Goal: Task Accomplishment & Management: Manage account settings

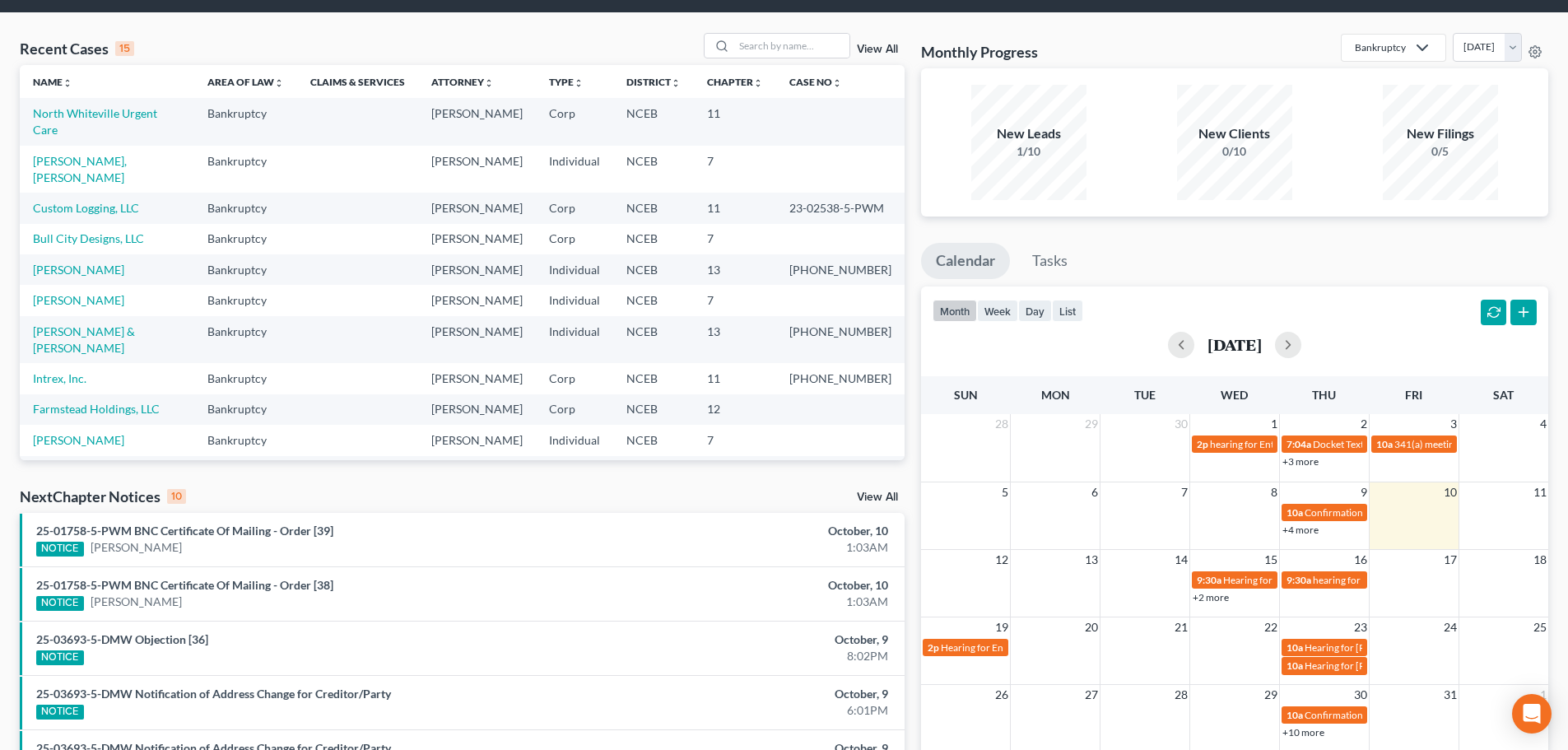
scroll to position [83, 0]
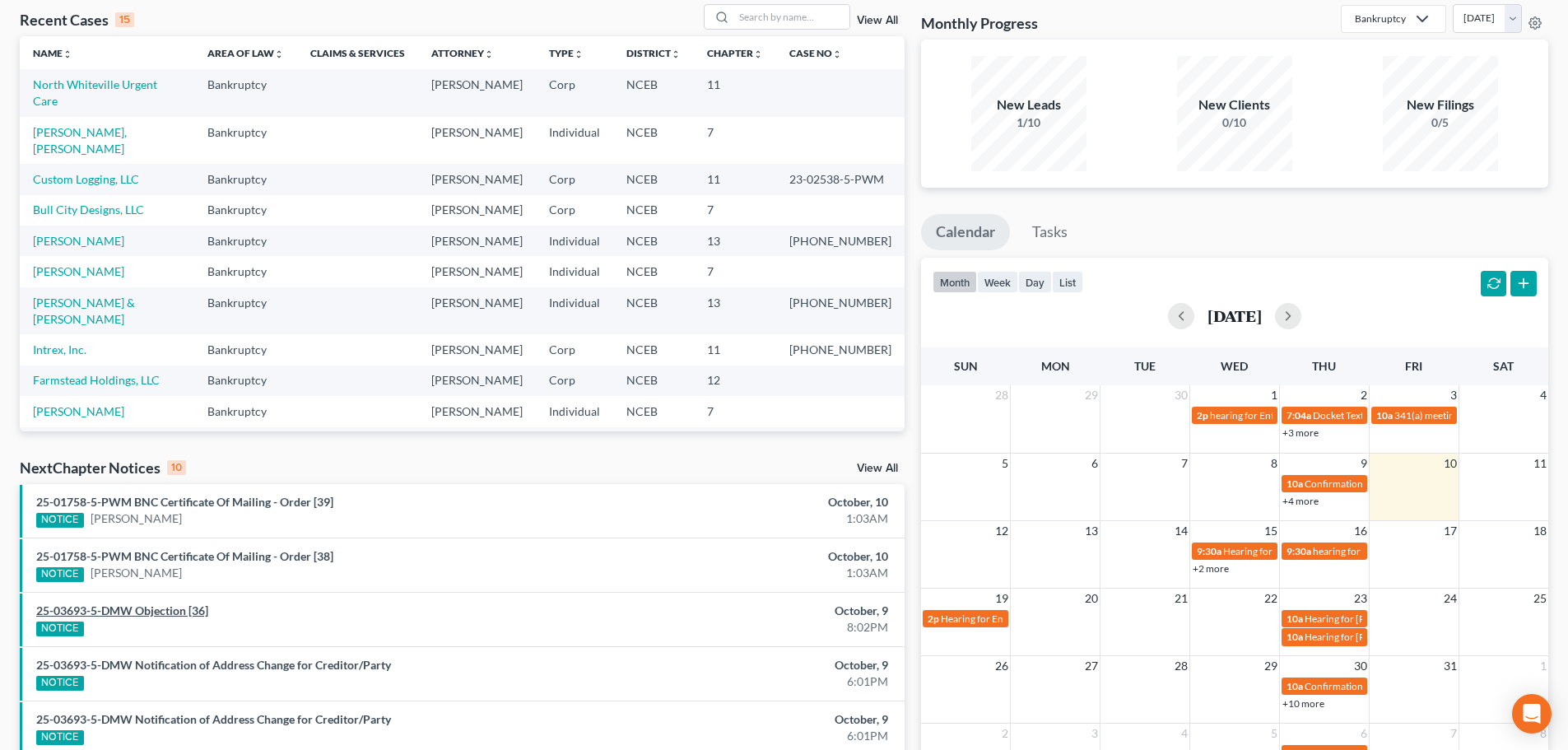
click at [162, 612] on link "25-03693-5-DMW Objection [36]" at bounding box center [122, 611] width 172 height 14
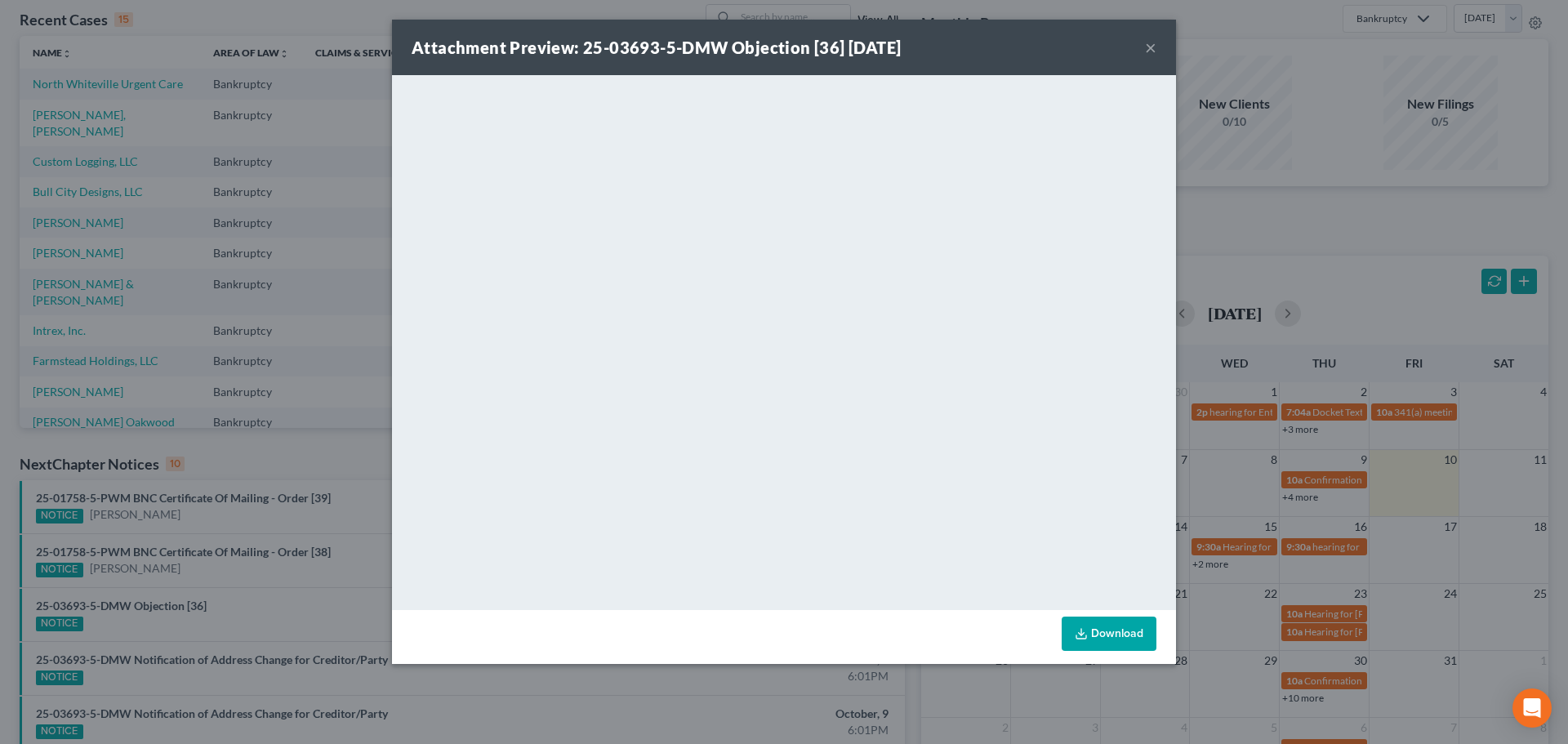
click at [1147, 51] on button "×" at bounding box center [1151, 47] width 12 height 20
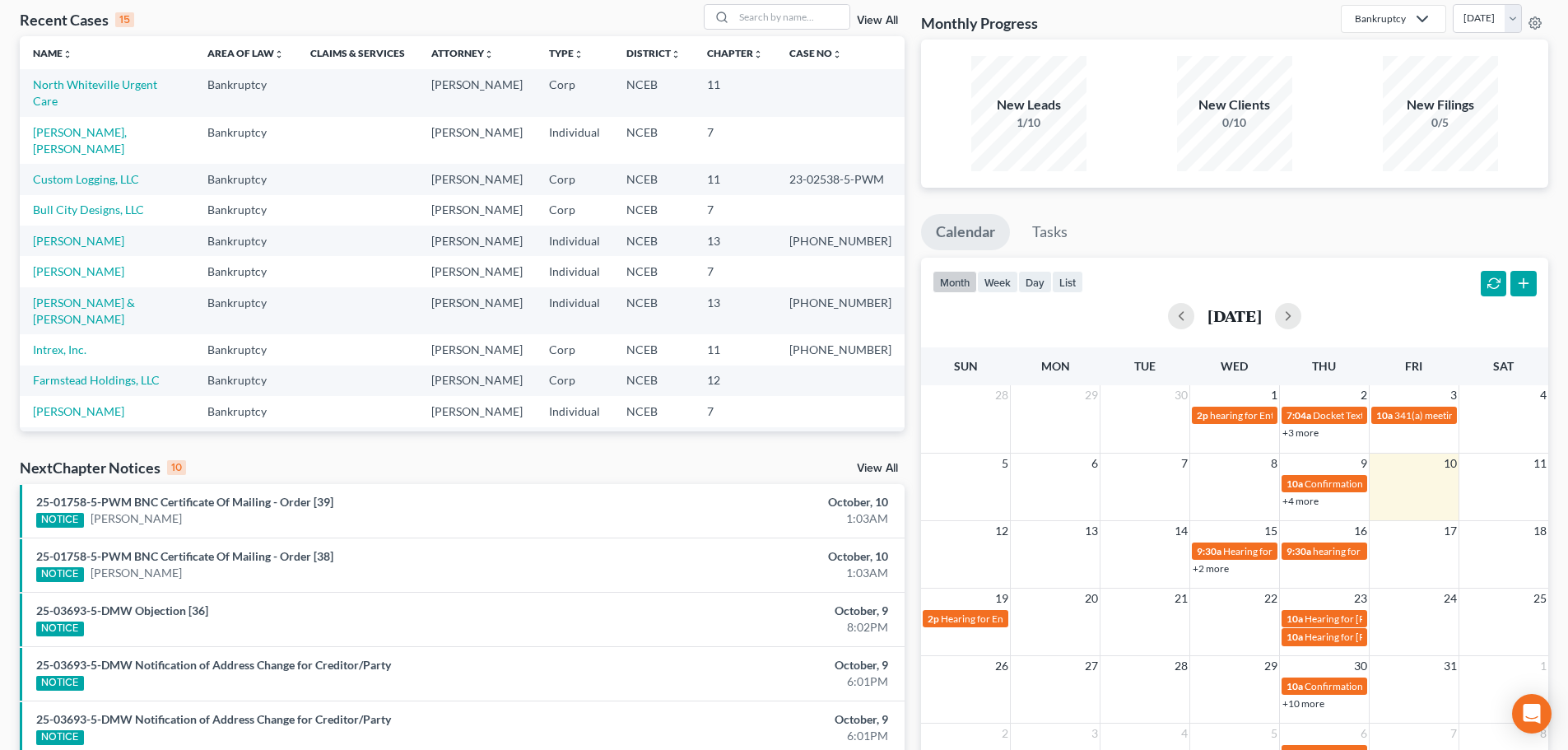
click at [872, 469] on link "View All" at bounding box center [877, 469] width 41 height 12
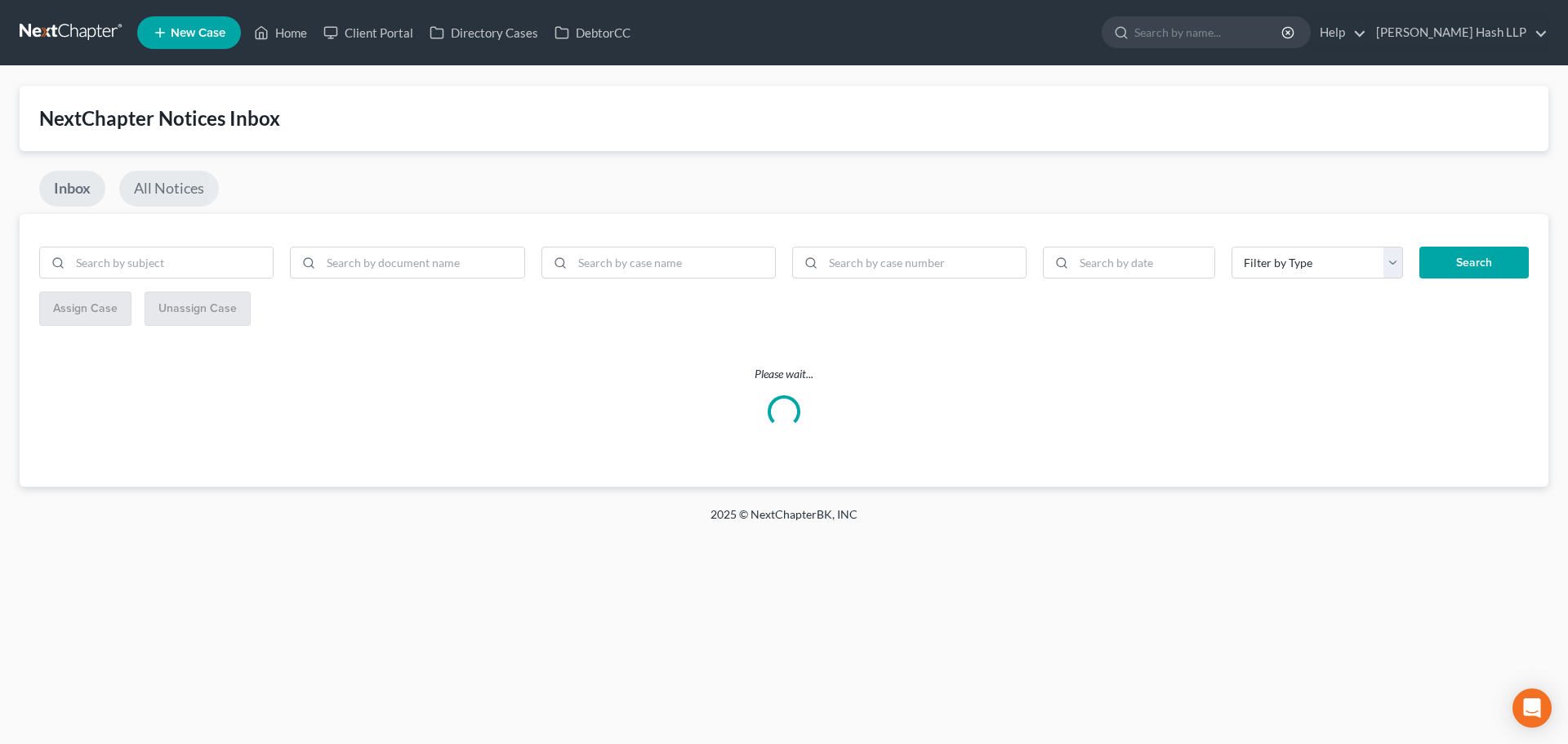
click at [182, 193] on link "All Notices" at bounding box center [169, 188] width 99 height 36
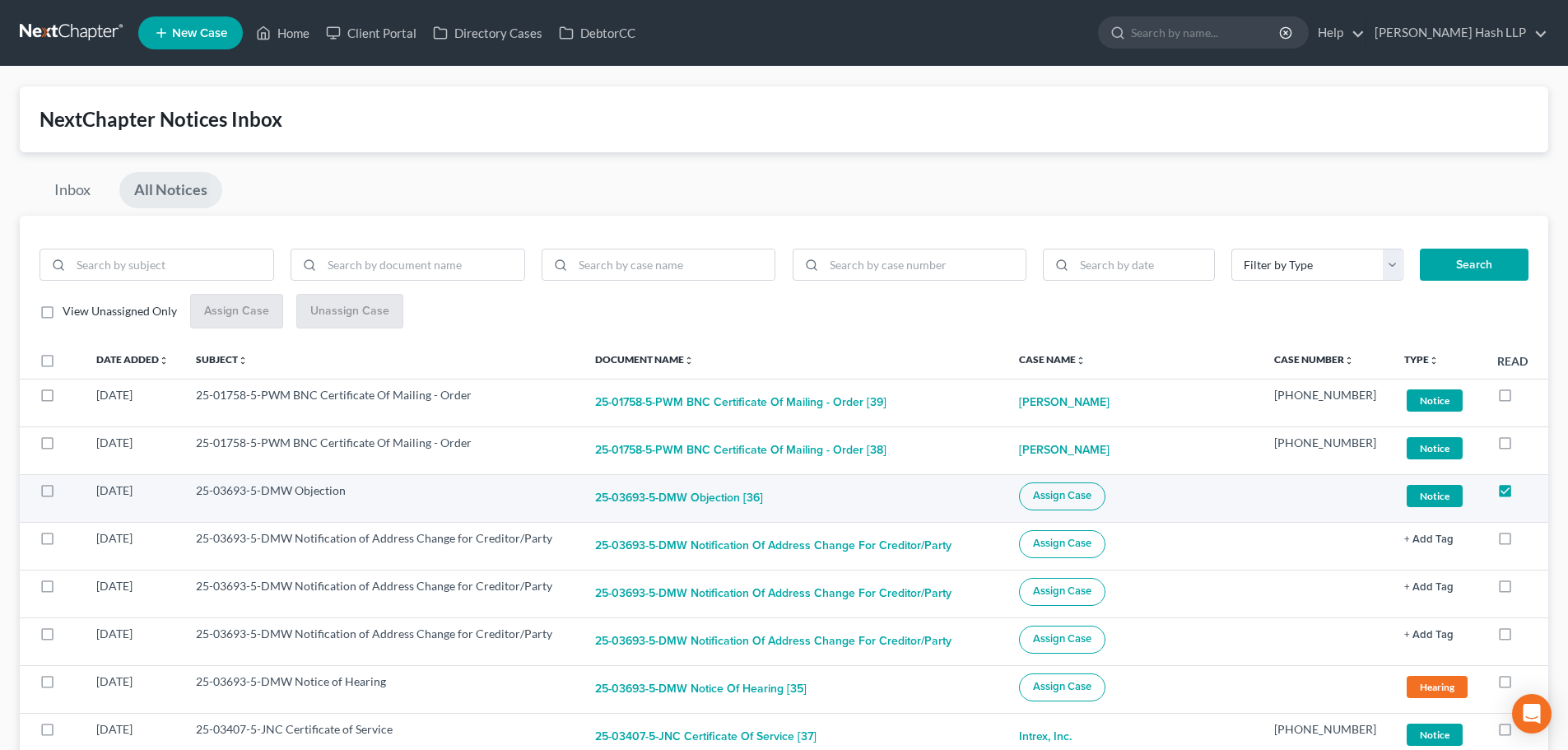
click at [63, 494] on label at bounding box center [63, 494] width 0 height 0
click at [69, 494] on input "checkbox" at bounding box center [74, 488] width 11 height 11
checkbox input "true"
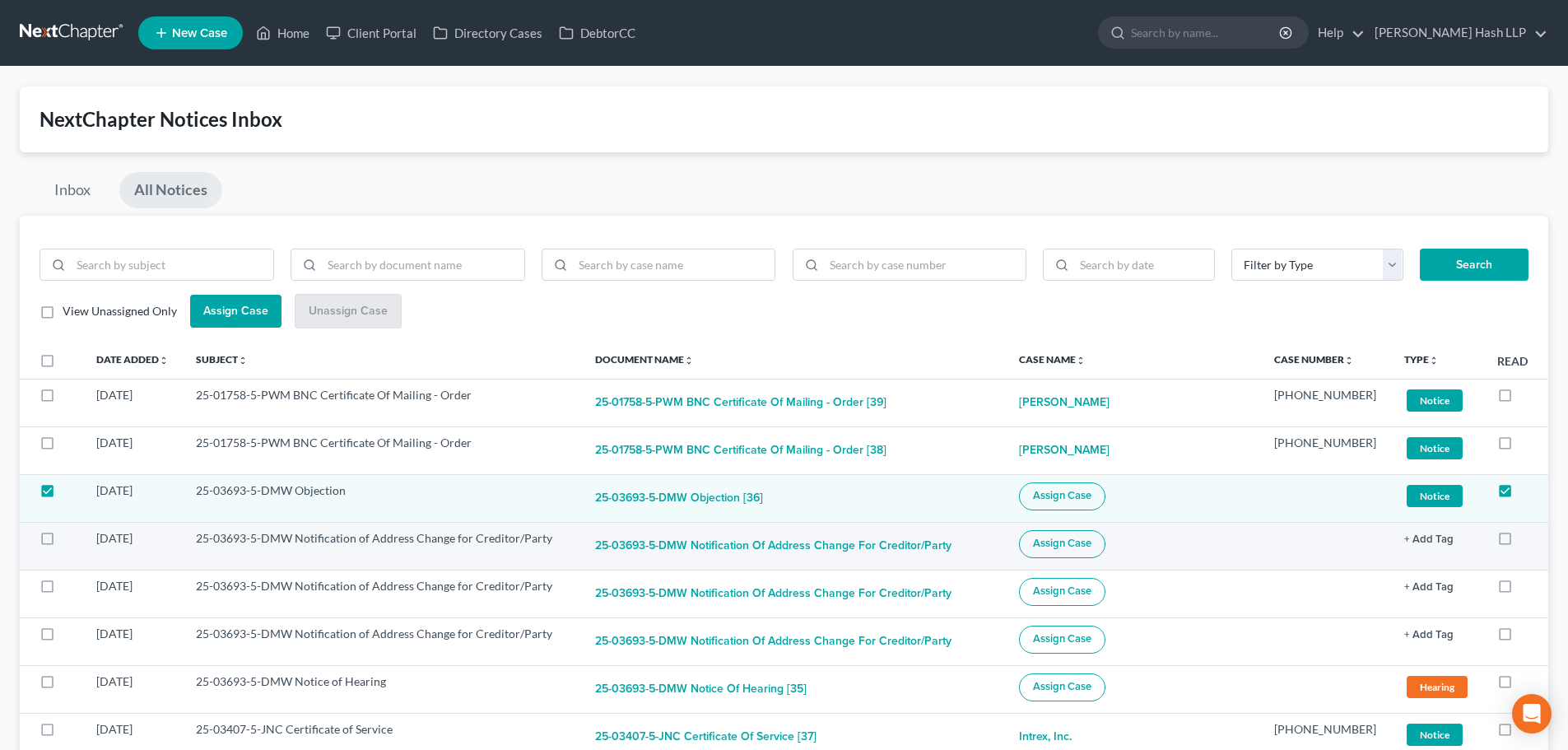
click at [63, 543] on label at bounding box center [63, 543] width 0 height 0
click at [69, 540] on input "checkbox" at bounding box center [74, 535] width 11 height 11
checkbox input "true"
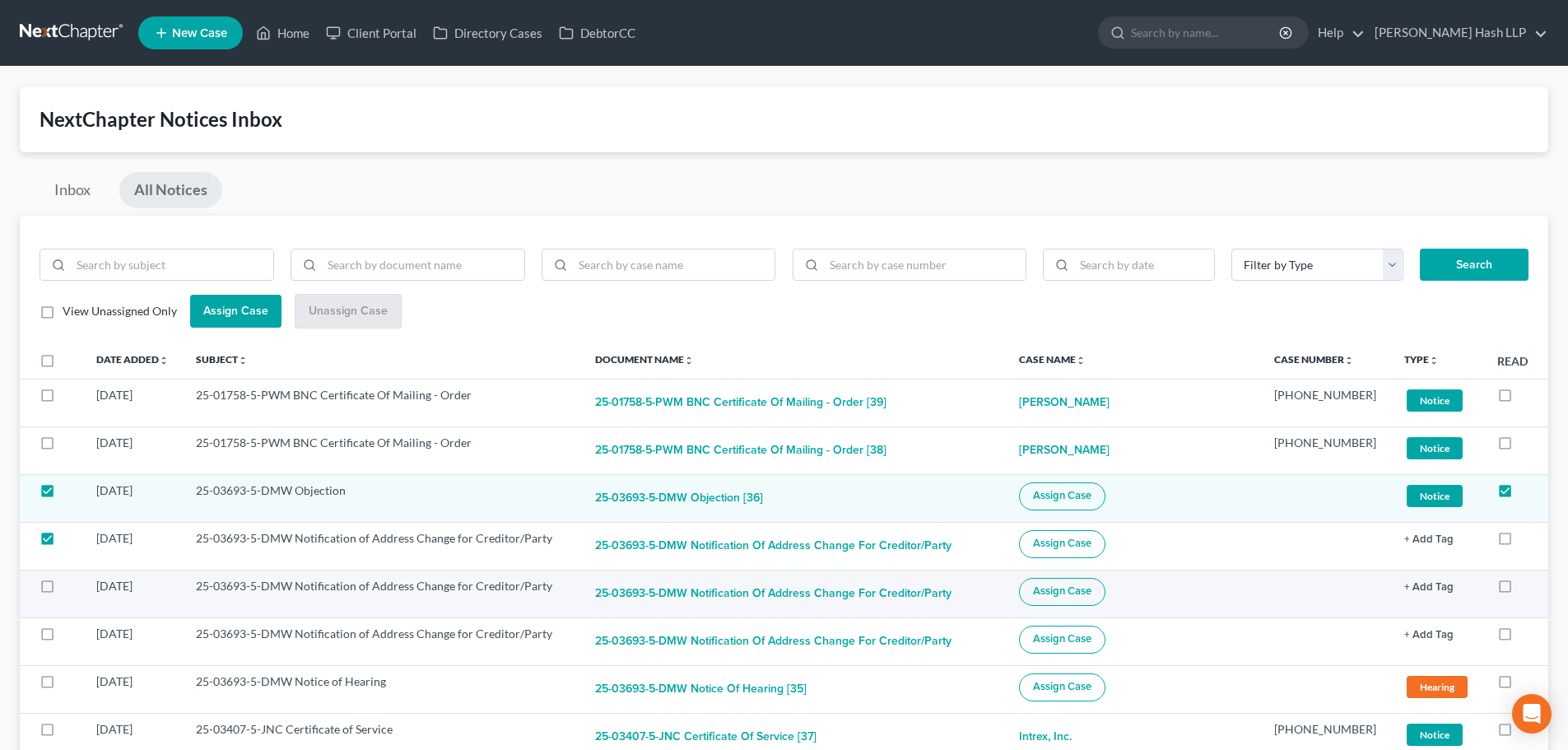
click at [63, 590] on label at bounding box center [63, 590] width 0 height 0
click at [69, 589] on input "checkbox" at bounding box center [74, 583] width 11 height 11
checkbox input "true"
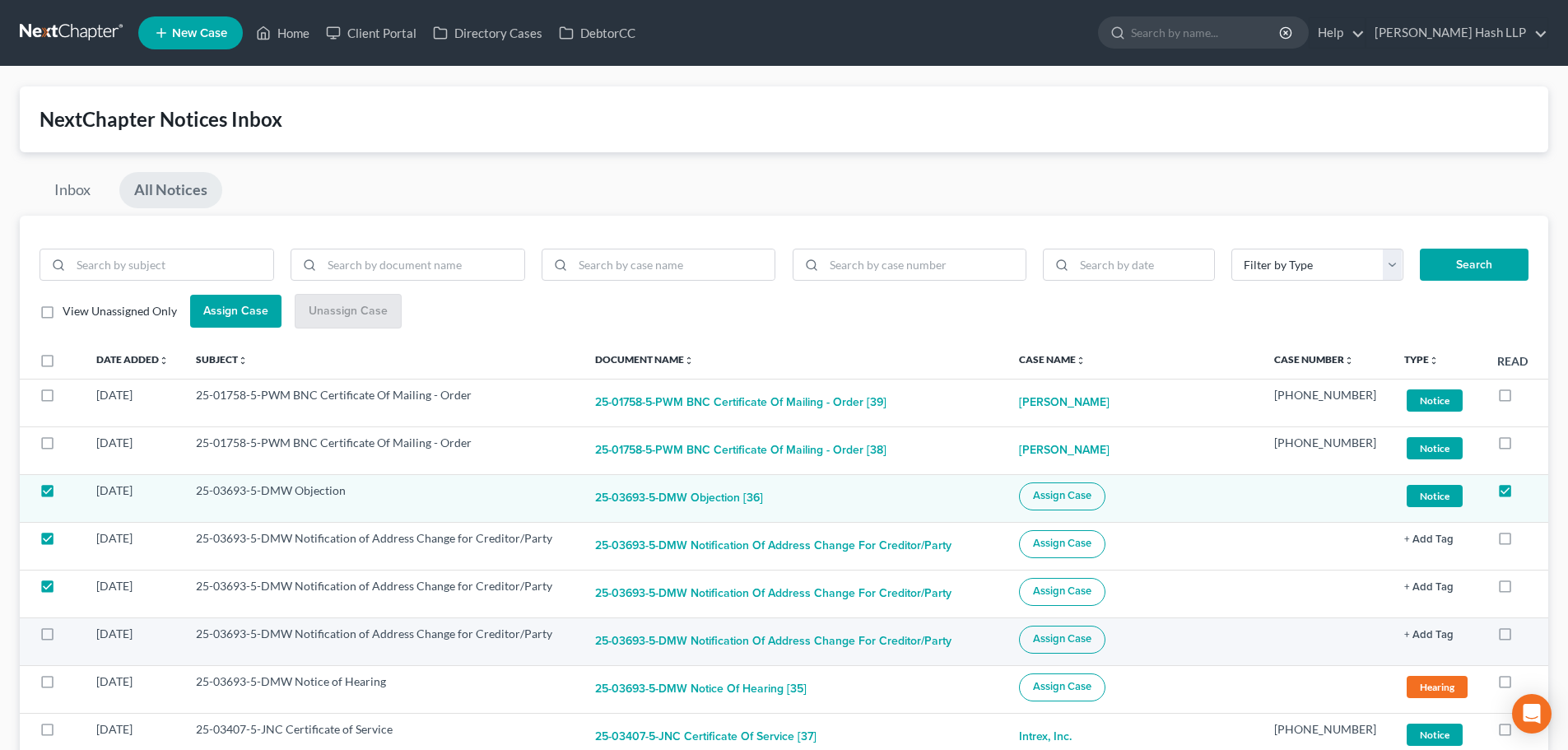
click at [63, 638] on label at bounding box center [63, 638] width 0 height 0
click at [69, 636] on input "checkbox" at bounding box center [74, 631] width 11 height 11
checkbox input "true"
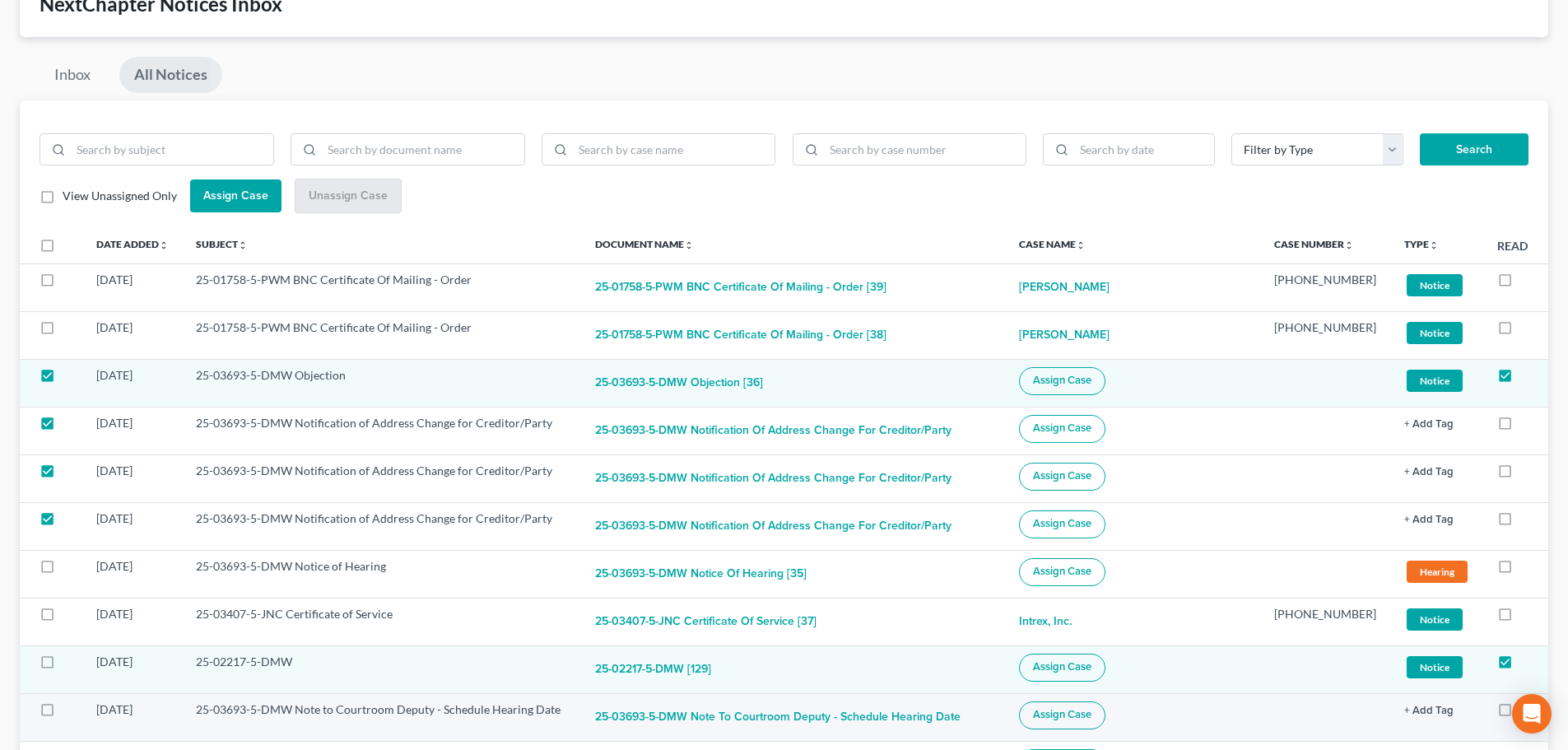
scroll to position [165, 0]
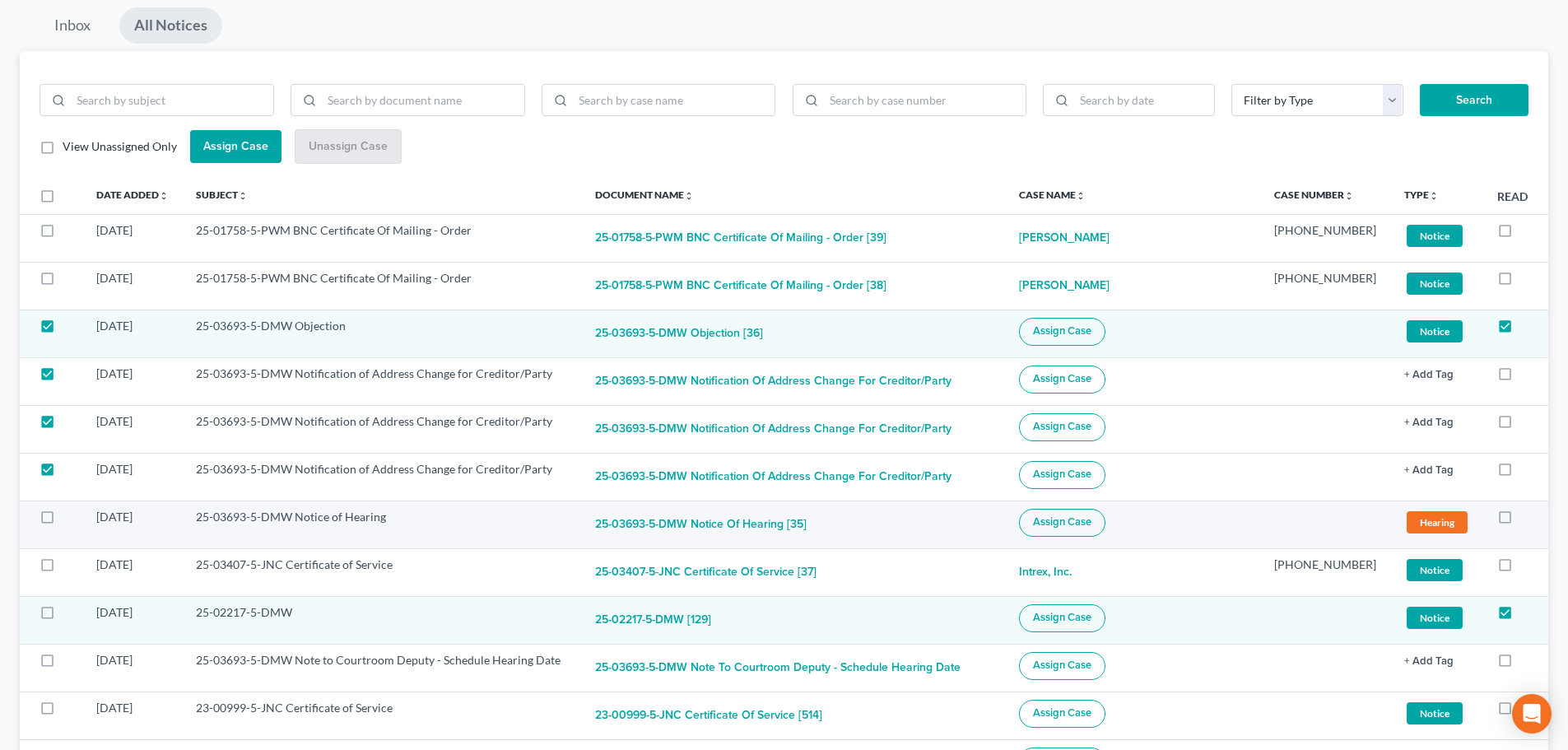
click at [63, 521] on label at bounding box center [63, 521] width 0 height 0
click at [69, 519] on input "checkbox" at bounding box center [74, 514] width 11 height 11
checkbox input "true"
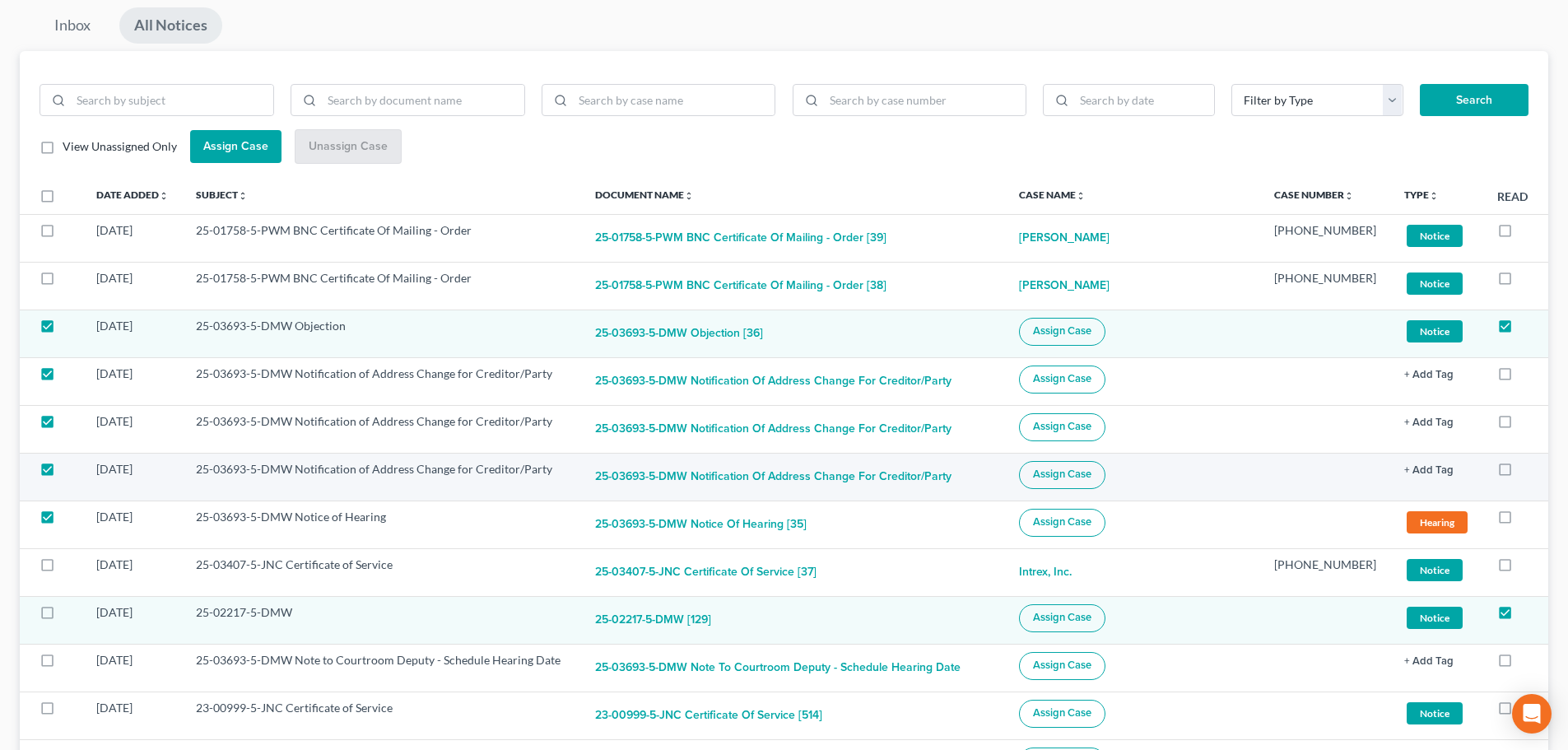
click at [1105, 464] on button "Assign Case" at bounding box center [1062, 475] width 87 height 28
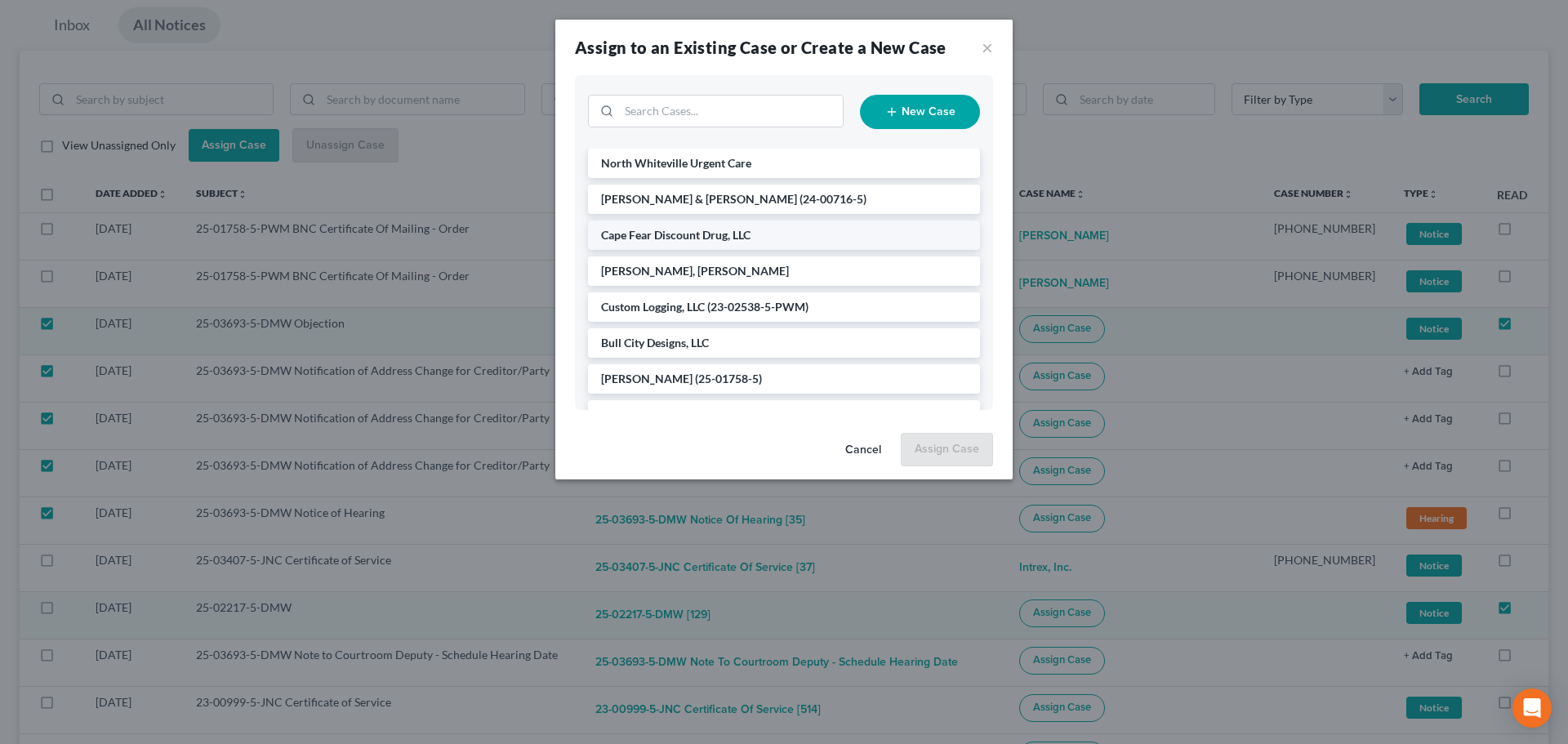
click at [684, 239] on span "Cape Fear Discount Drug, LLC" at bounding box center [676, 234] width 149 height 14
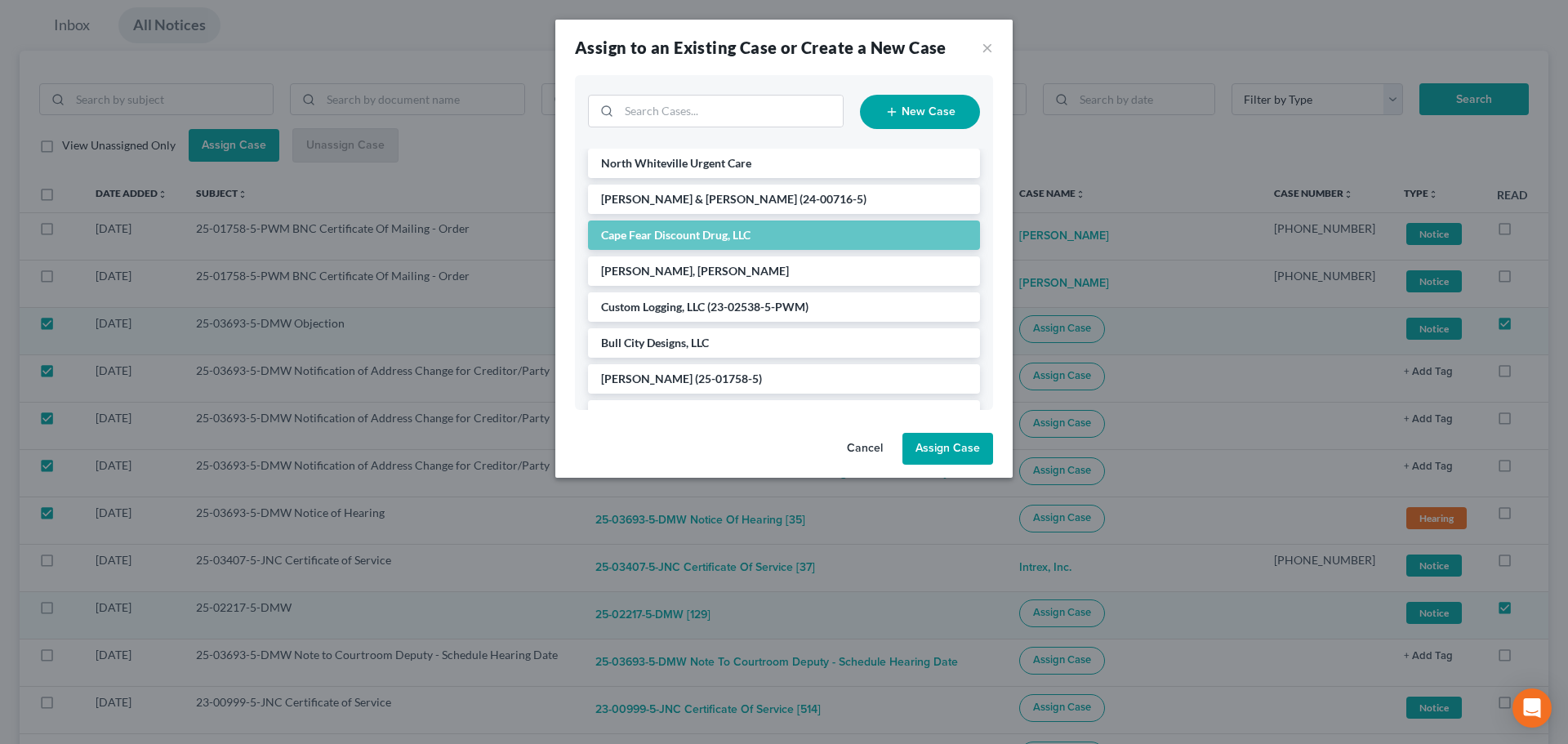
click at [961, 452] on button "Assign Case" at bounding box center [947, 448] width 90 height 32
checkbox input "false"
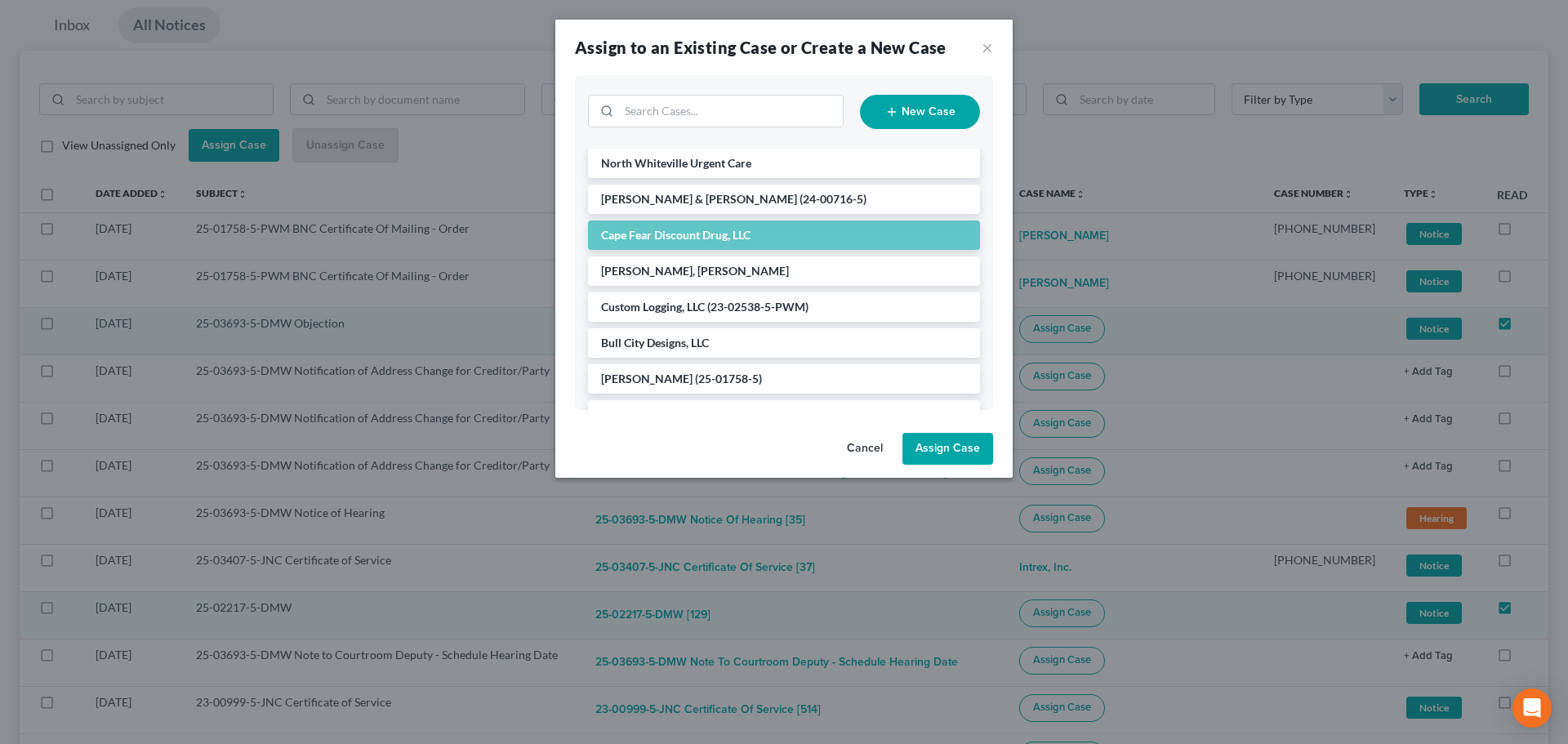
checkbox input "false"
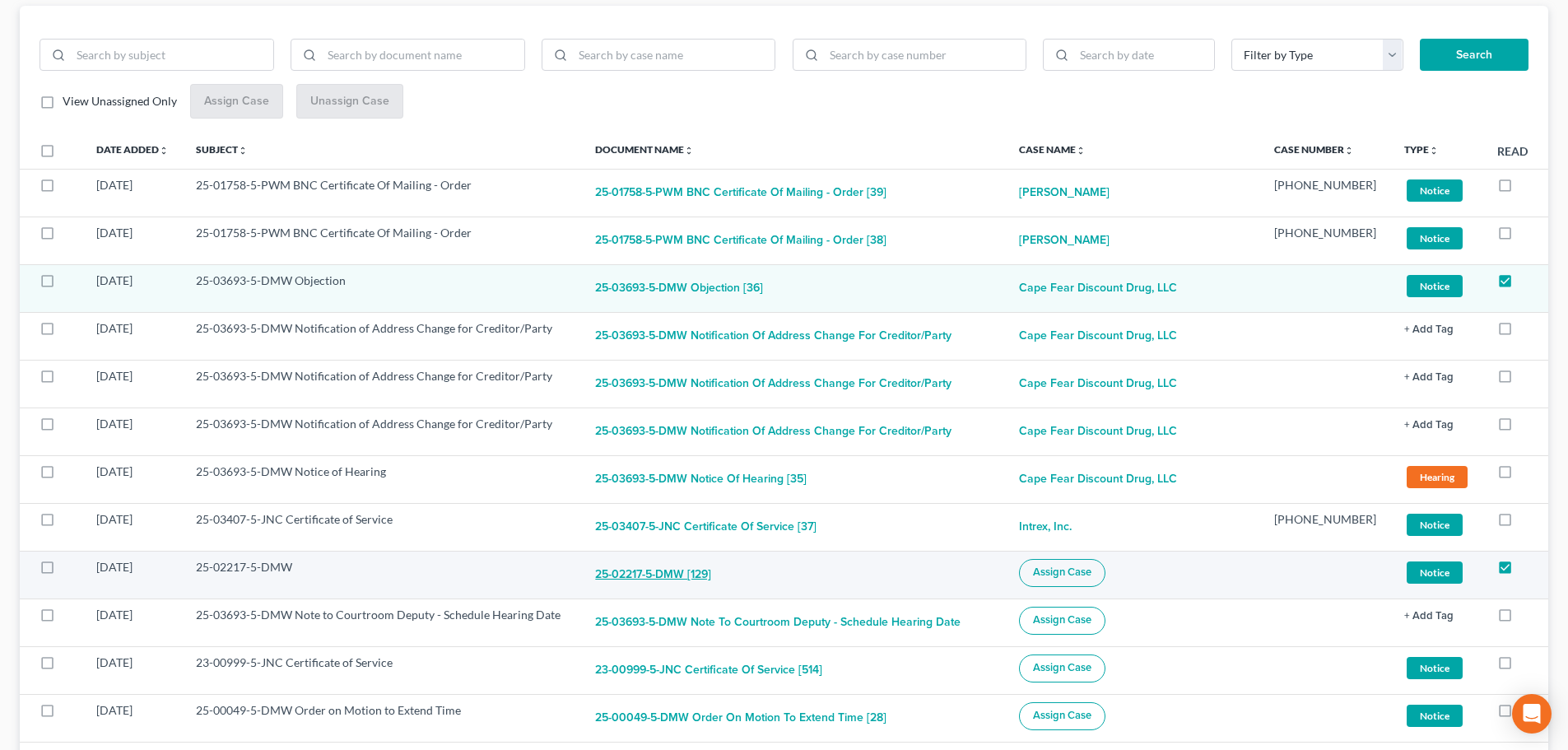
scroll to position [247, 0]
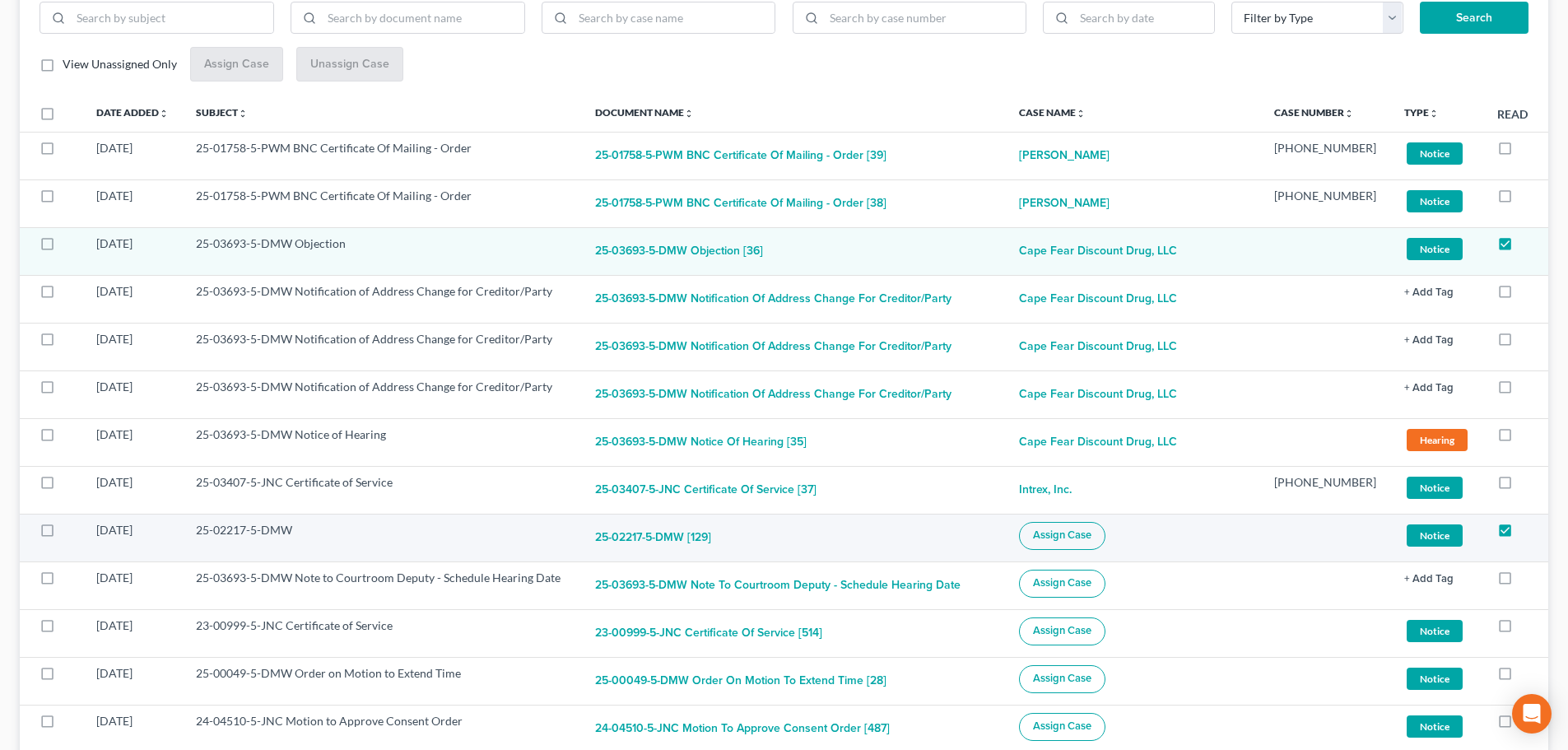
click at [251, 531] on td "25-02217-5-DMW" at bounding box center [382, 537] width 399 height 48
click at [690, 534] on button "25-02217-5-DMW [129]" at bounding box center [653, 538] width 116 height 33
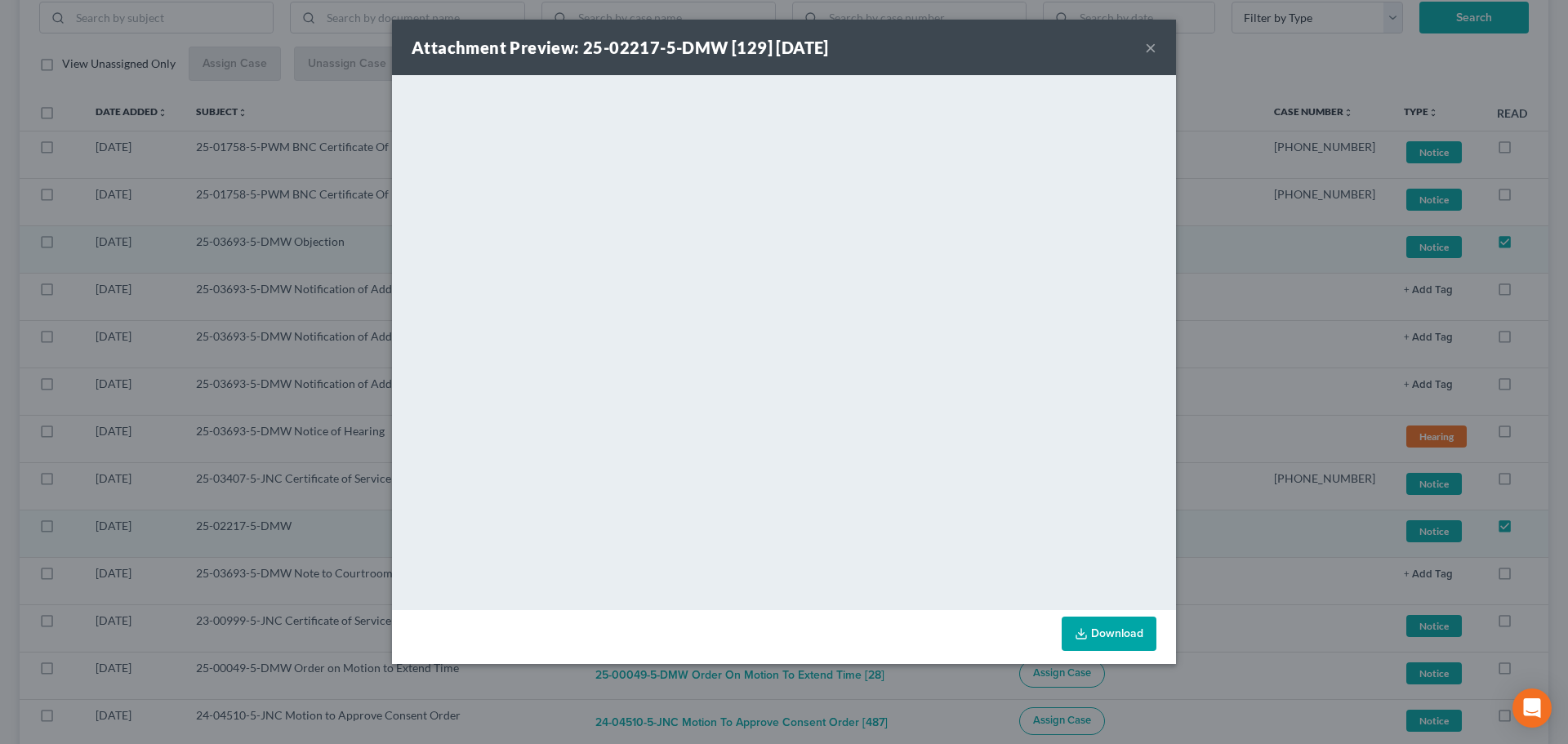
click at [1145, 53] on button "×" at bounding box center [1151, 47] width 12 height 20
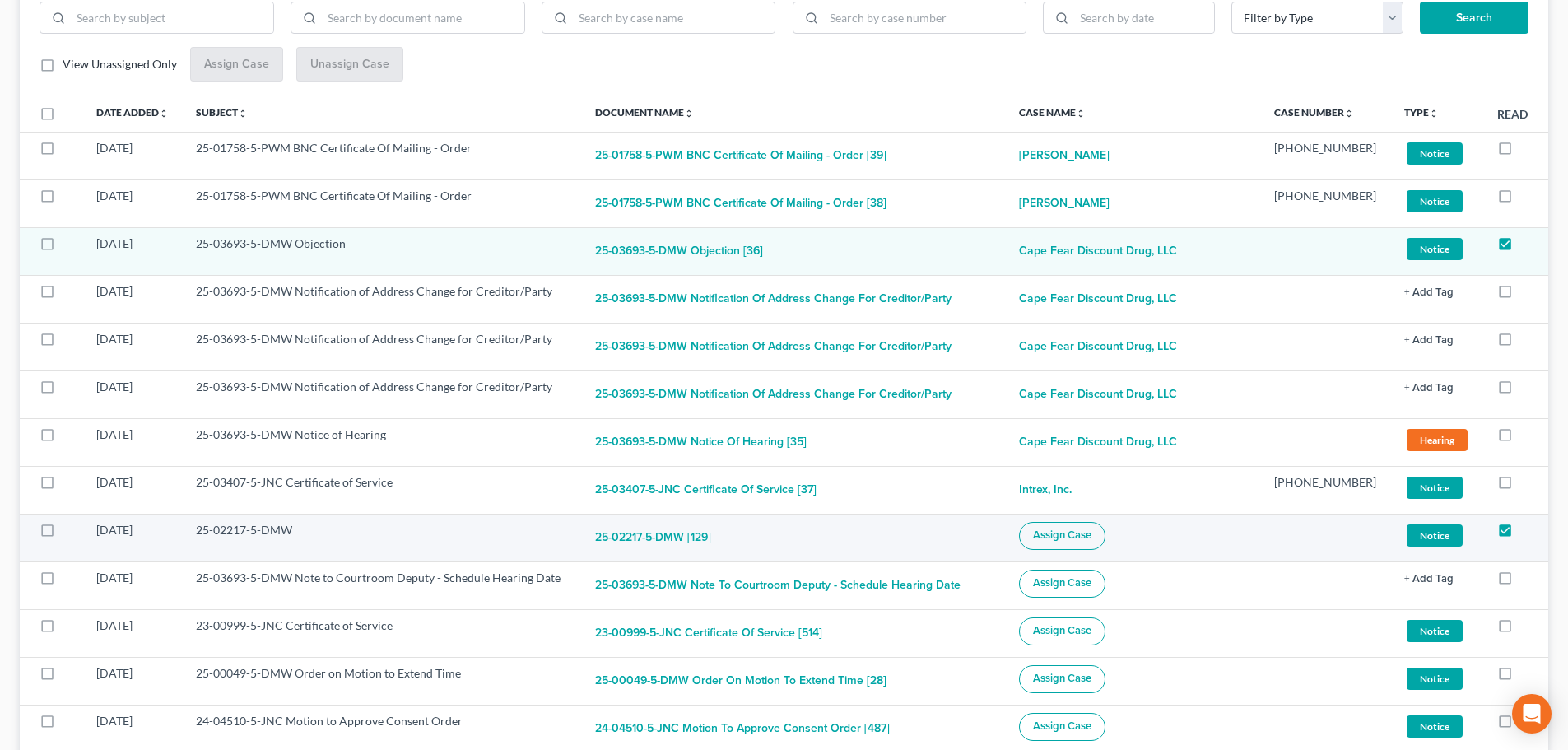
click at [1084, 536] on span "Assign Case" at bounding box center [1062, 535] width 58 height 13
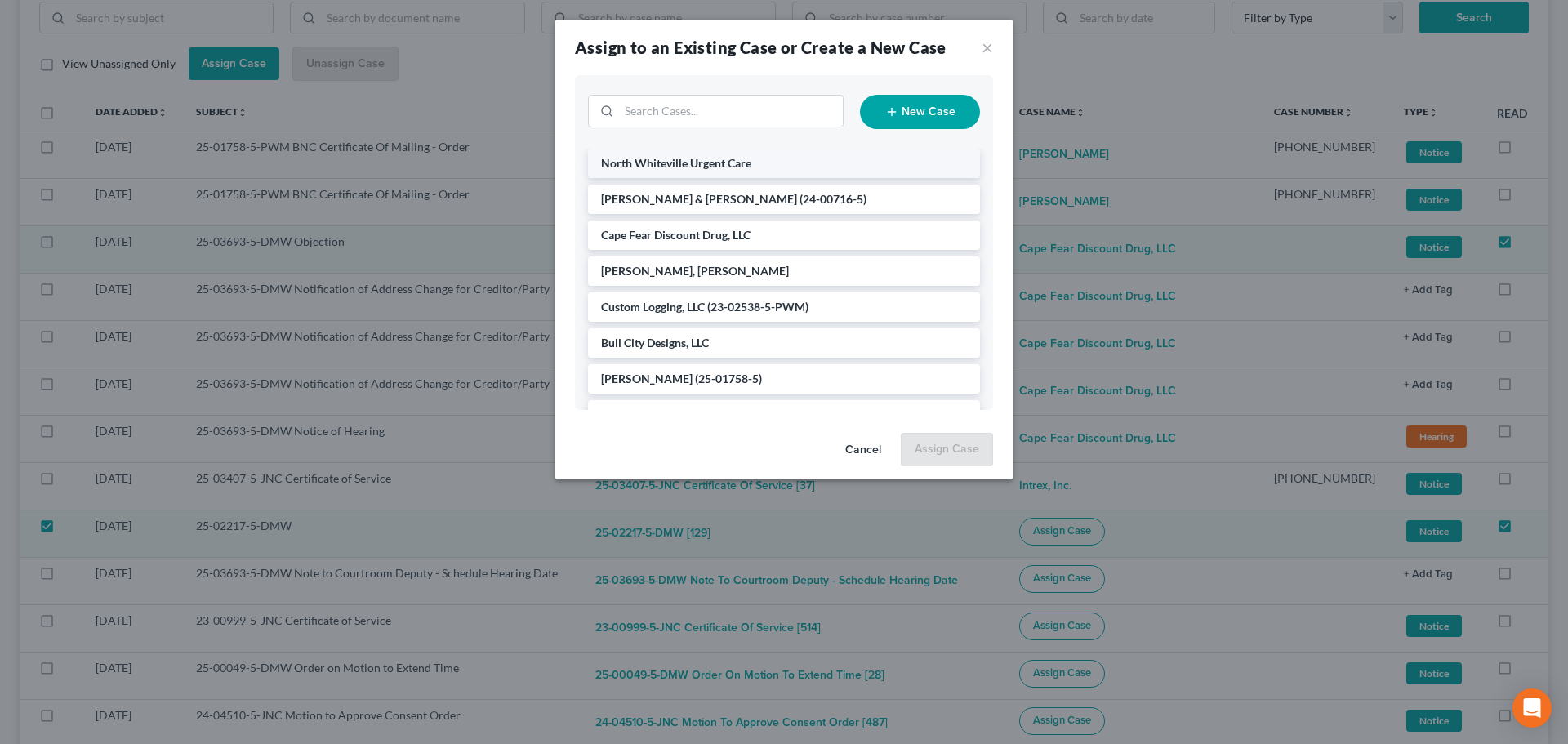
click at [683, 166] on span "North Whiteville Urgent Care" at bounding box center [676, 162] width 150 height 14
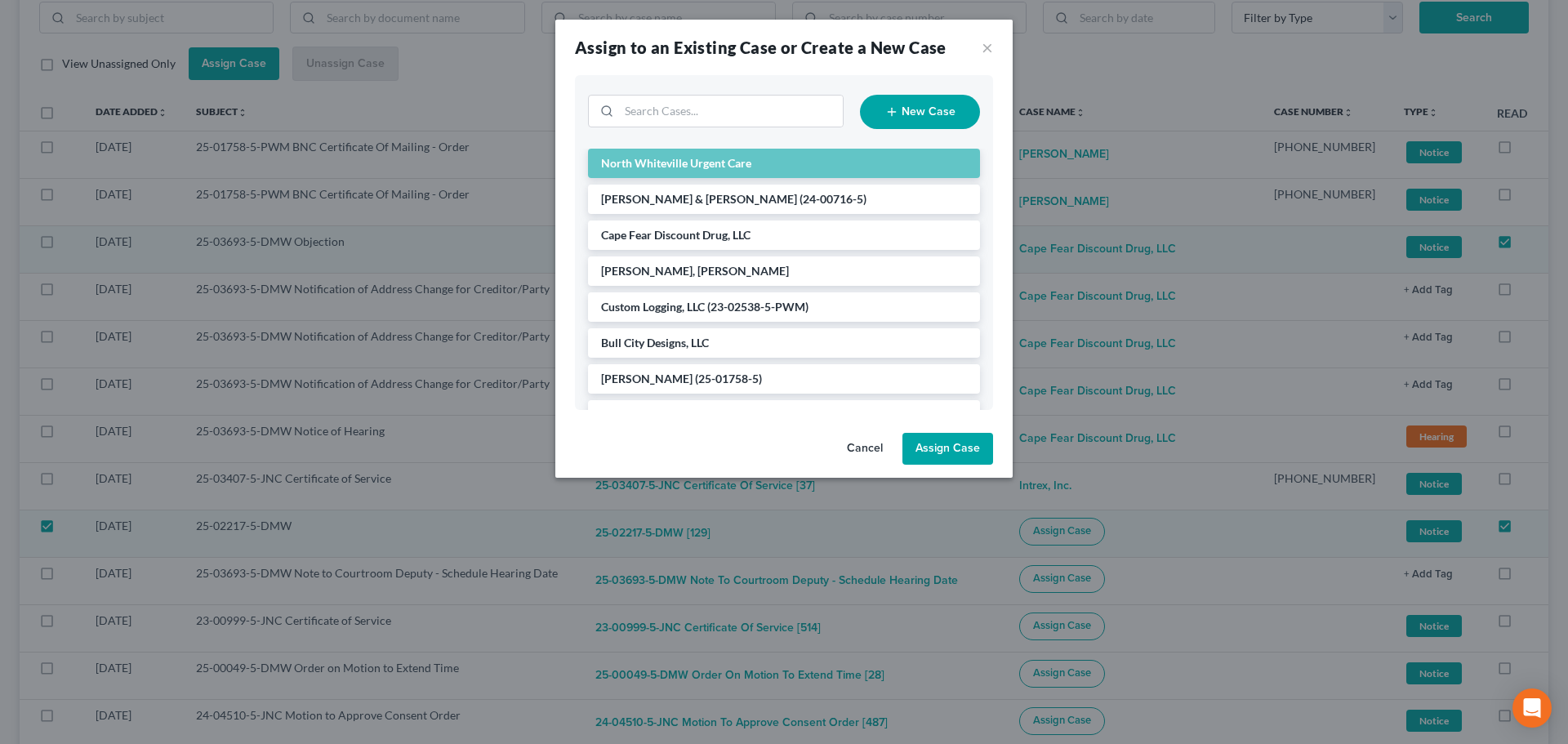
click at [961, 460] on button "Assign Case" at bounding box center [947, 448] width 90 height 32
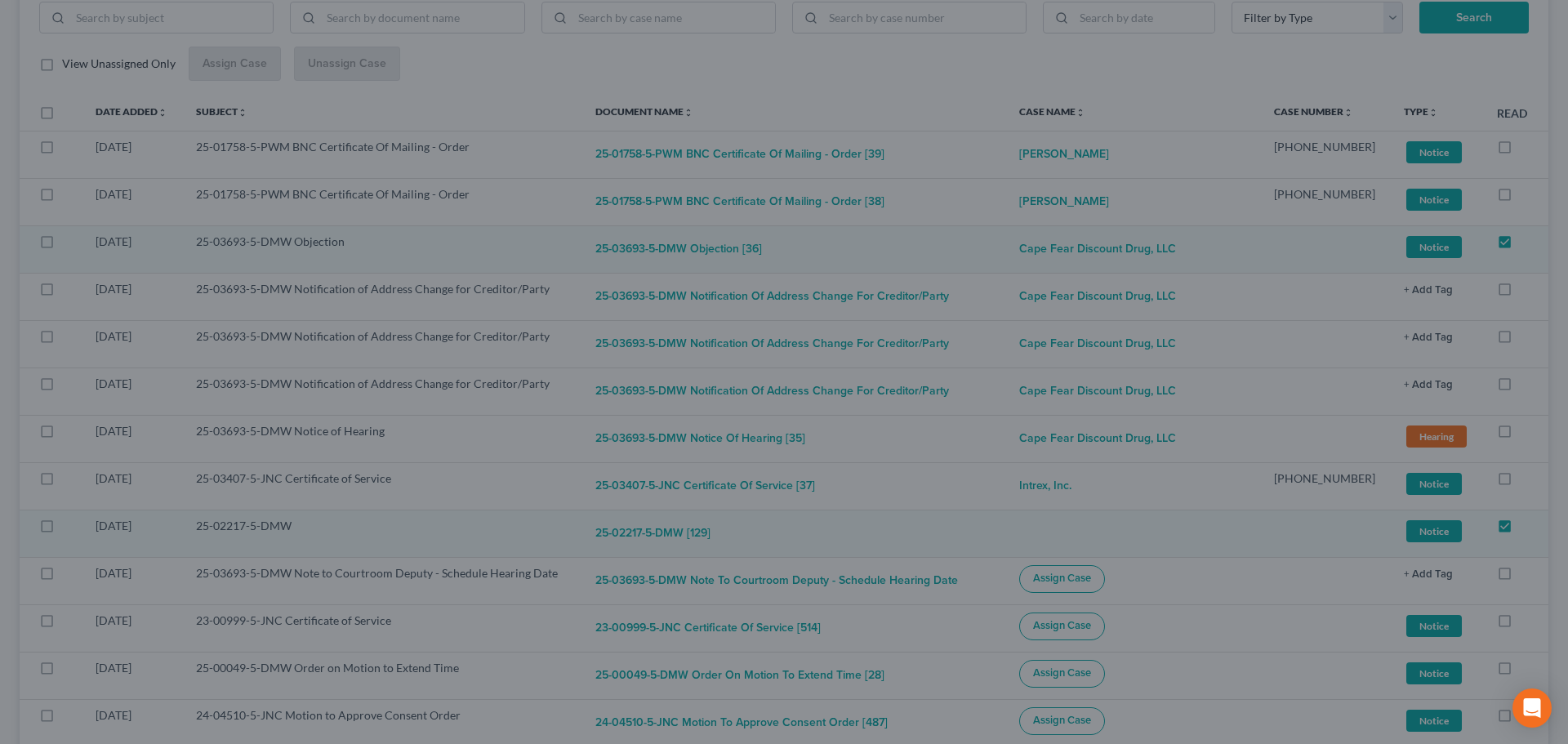
checkbox input "false"
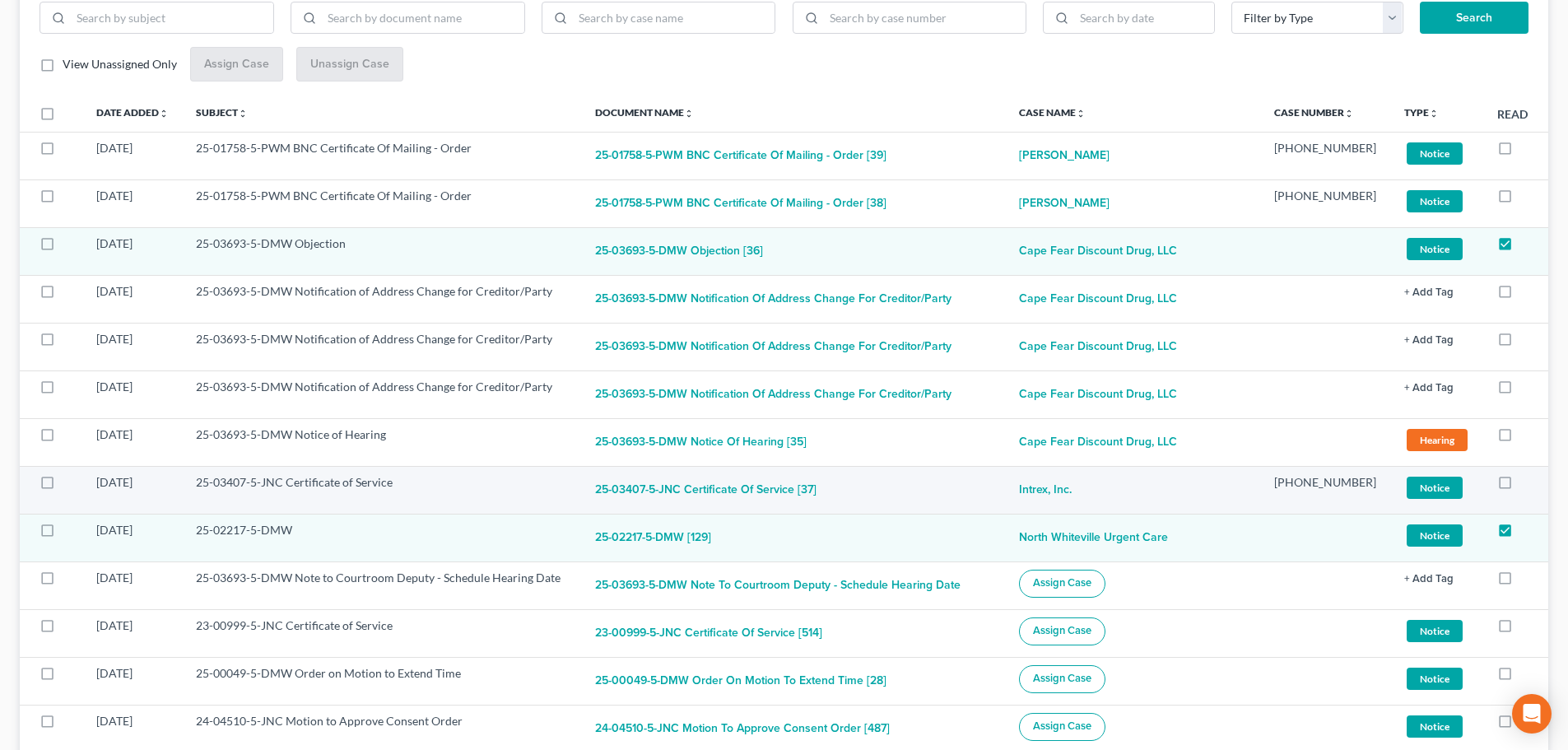
scroll to position [329, 0]
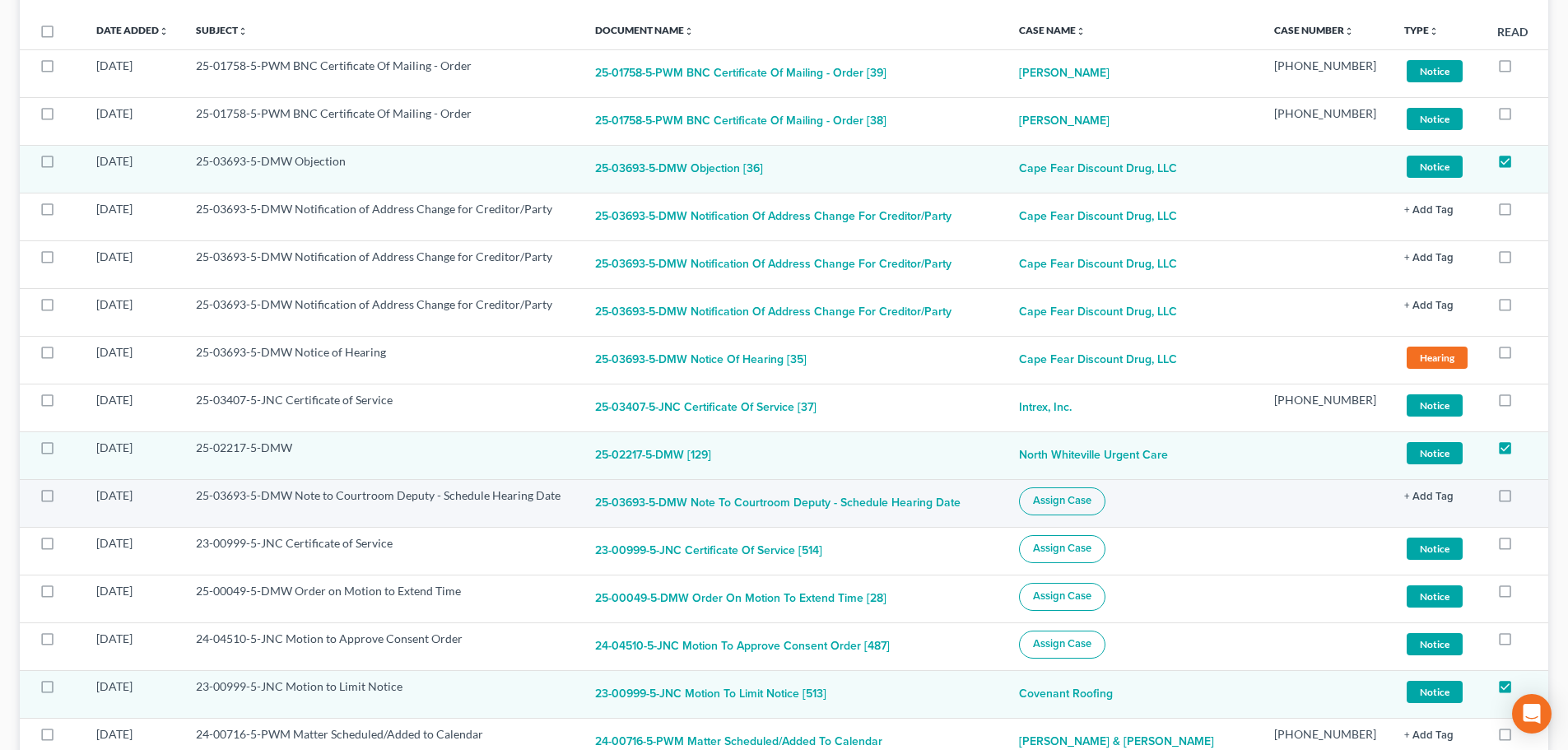
click at [63, 499] on label at bounding box center [63, 499] width 0 height 0
click at [69, 496] on input "checkbox" at bounding box center [74, 493] width 11 height 11
checkbox input "true"
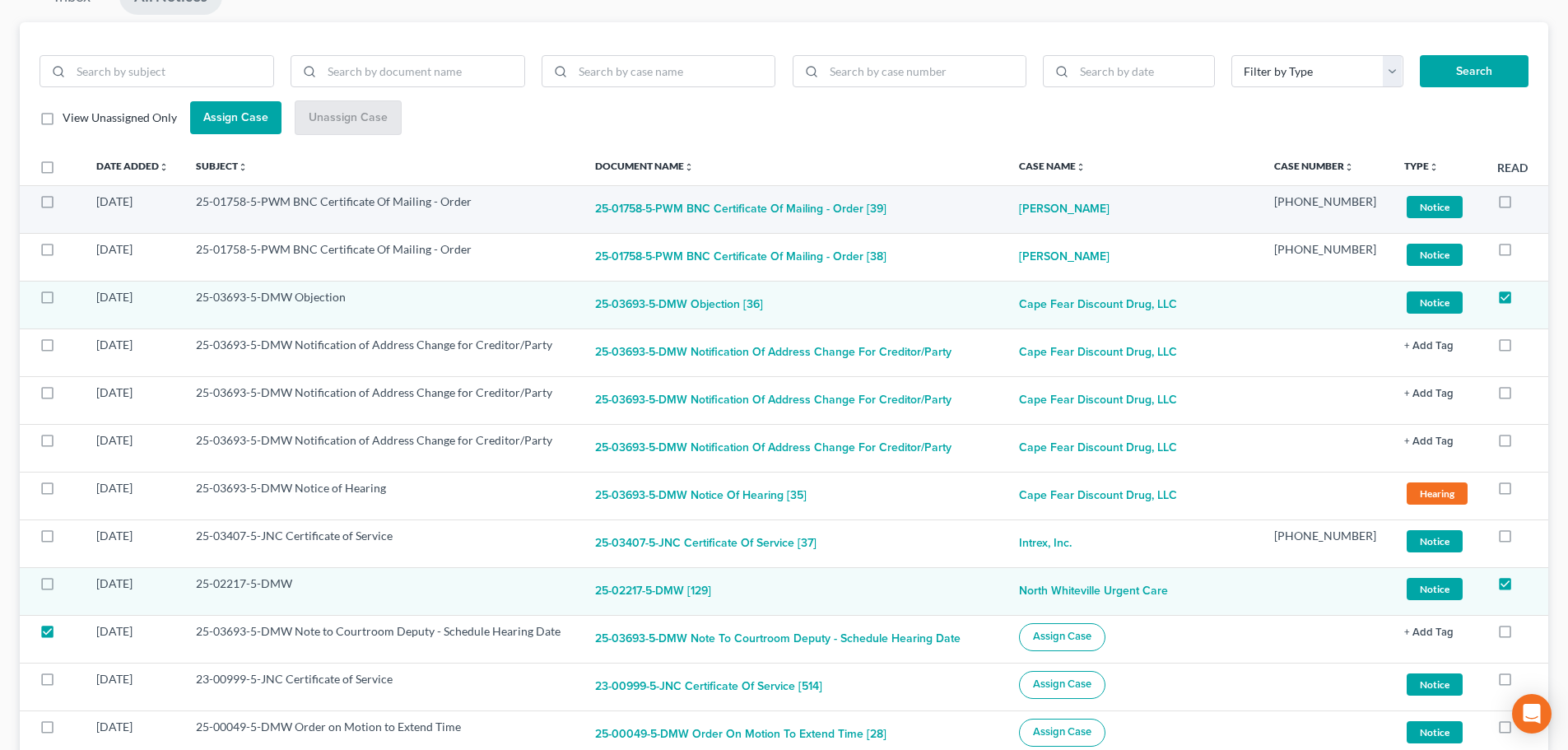
scroll to position [165, 0]
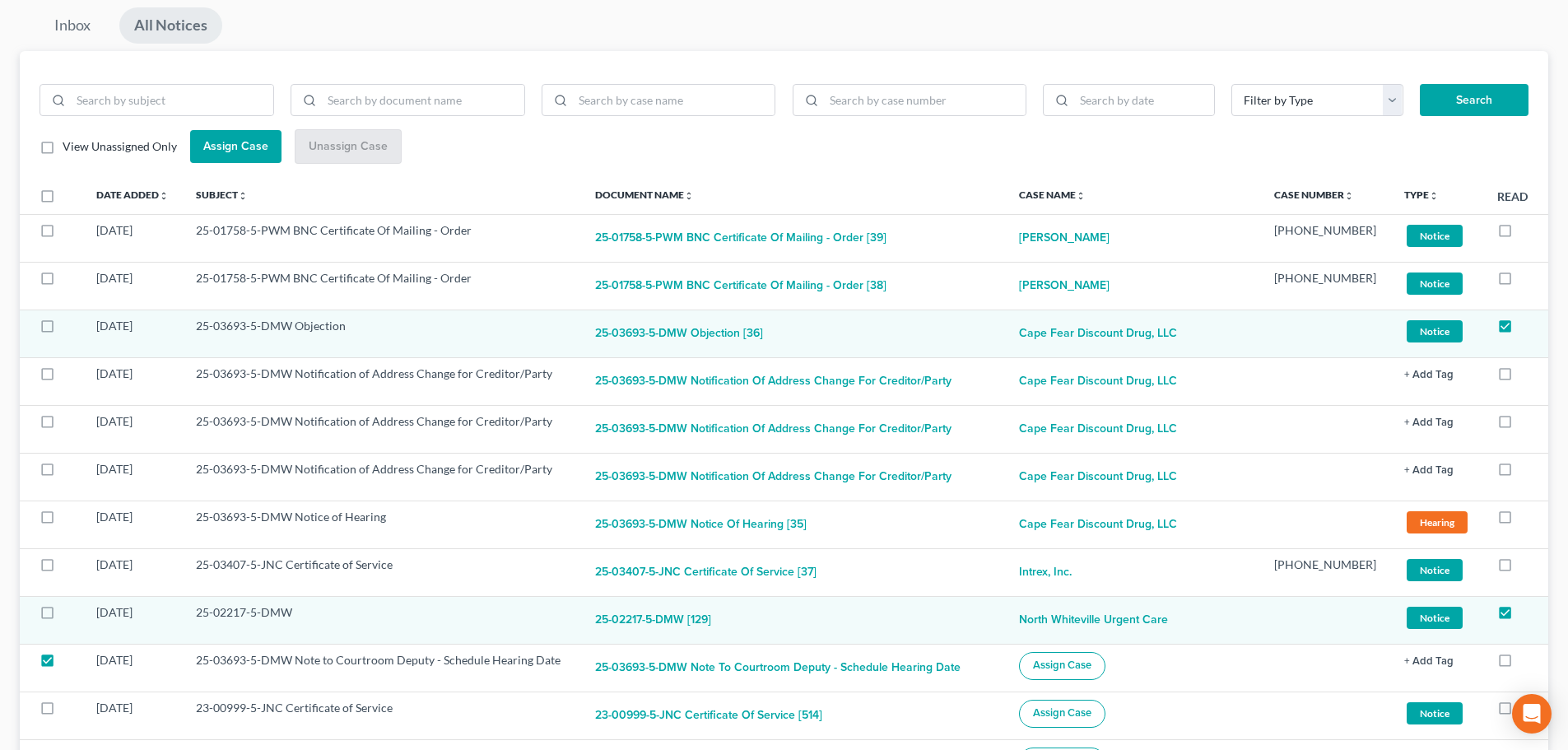
click at [188, 26] on link "All Notices" at bounding box center [170, 25] width 103 height 36
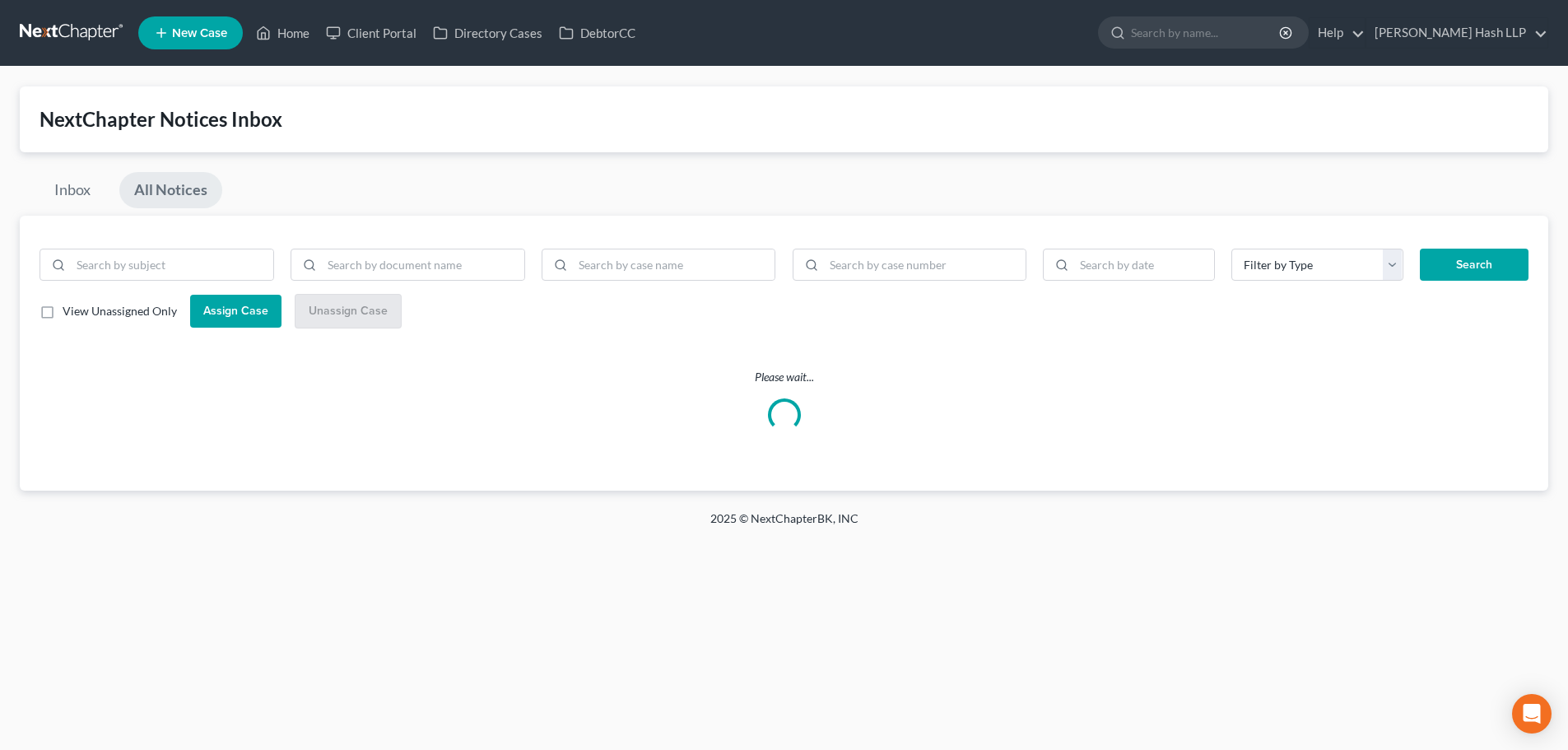
scroll to position [0, 0]
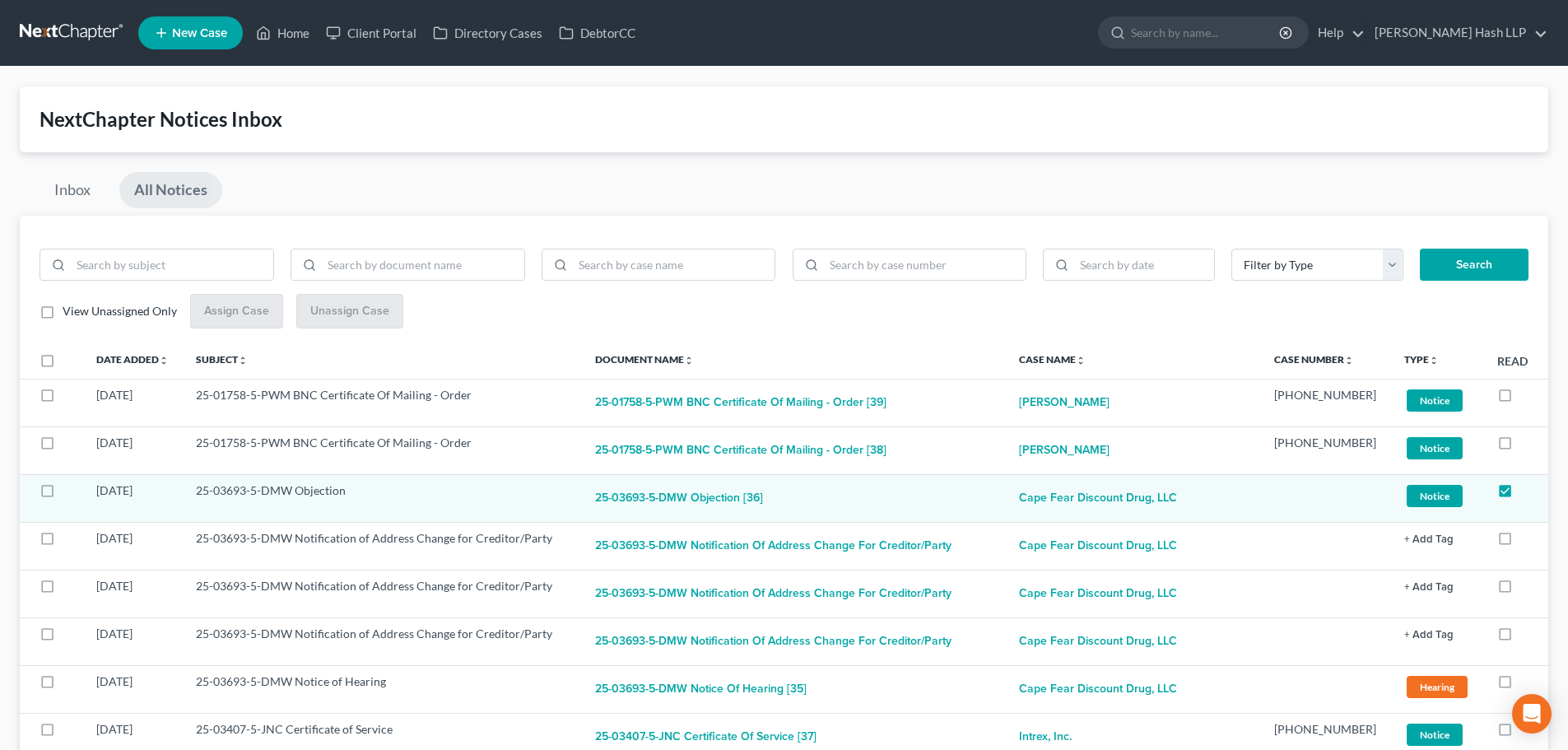
click at [63, 312] on label "View Unassigned Only" at bounding box center [119, 312] width 114 height 17
click at [69, 312] on input "View Unassigned Only" at bounding box center [74, 308] width 11 height 11
checkbox input "true"
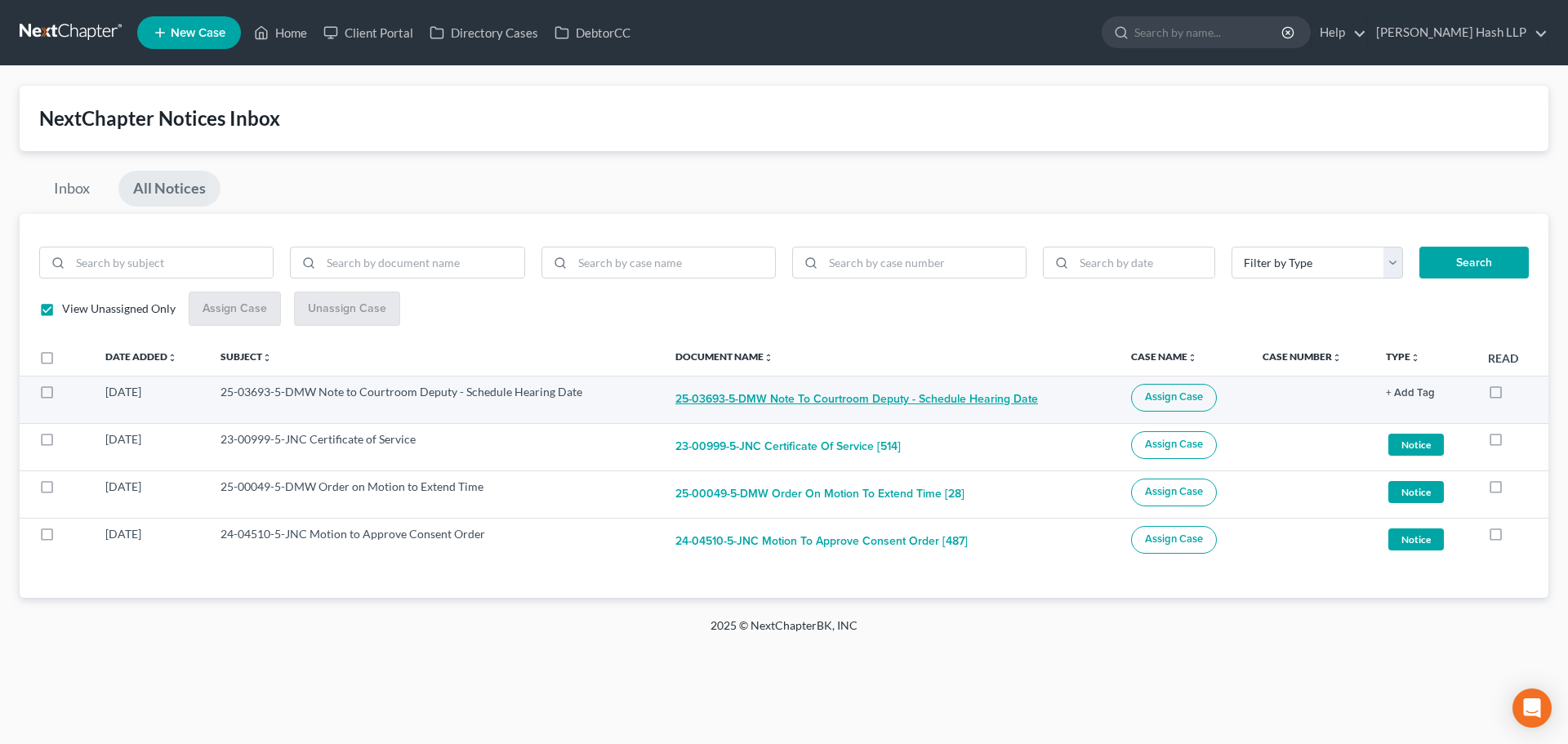
click at [967, 407] on button "25-03693-5-DMW Note to Courtroom Deputy - Schedule Hearing Date" at bounding box center [856, 399] width 363 height 32
checkbox input "true"
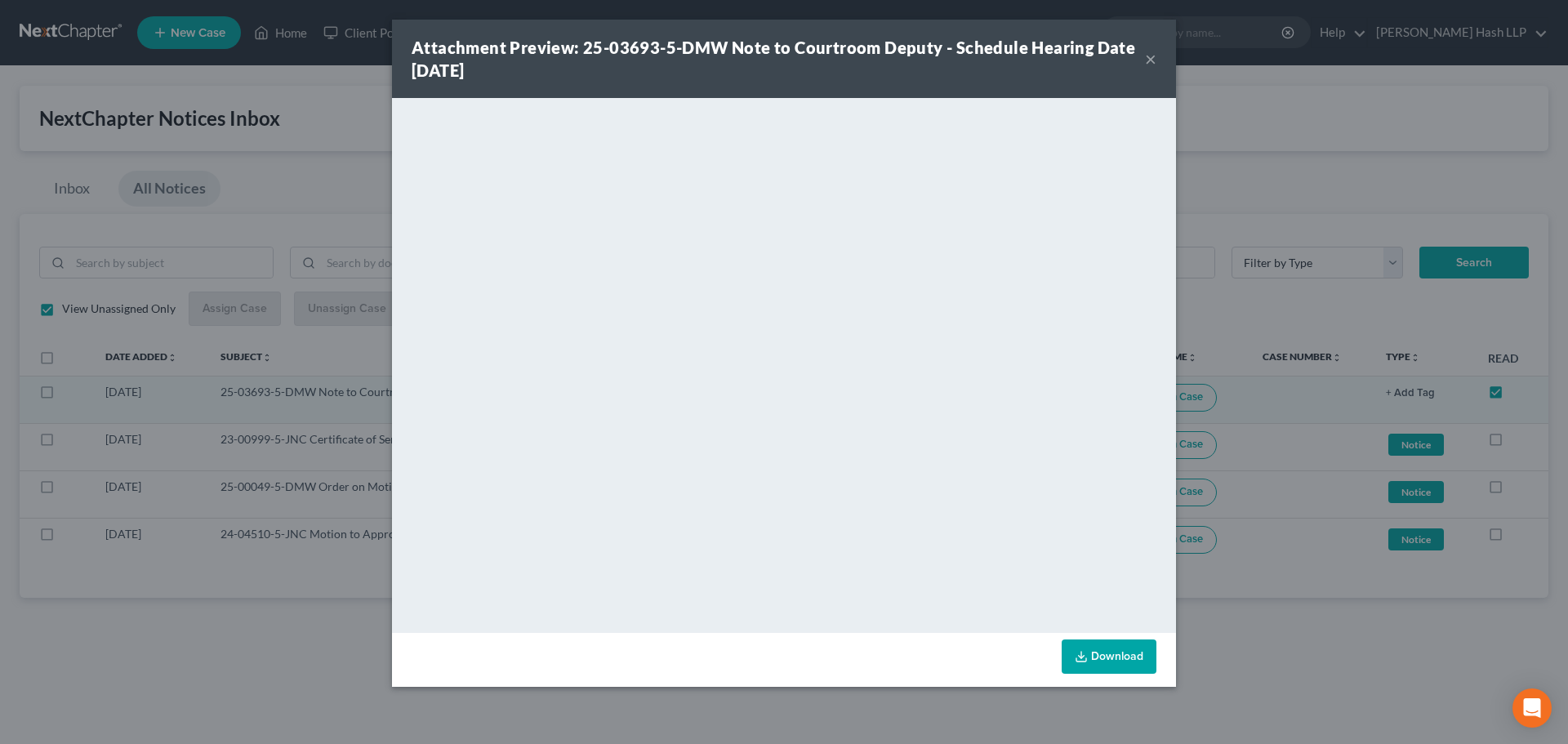
drag, startPoint x: 1152, startPoint y: 62, endPoint x: 1149, endPoint y: 70, distance: 8.5
click at [1152, 62] on button "×" at bounding box center [1151, 59] width 12 height 20
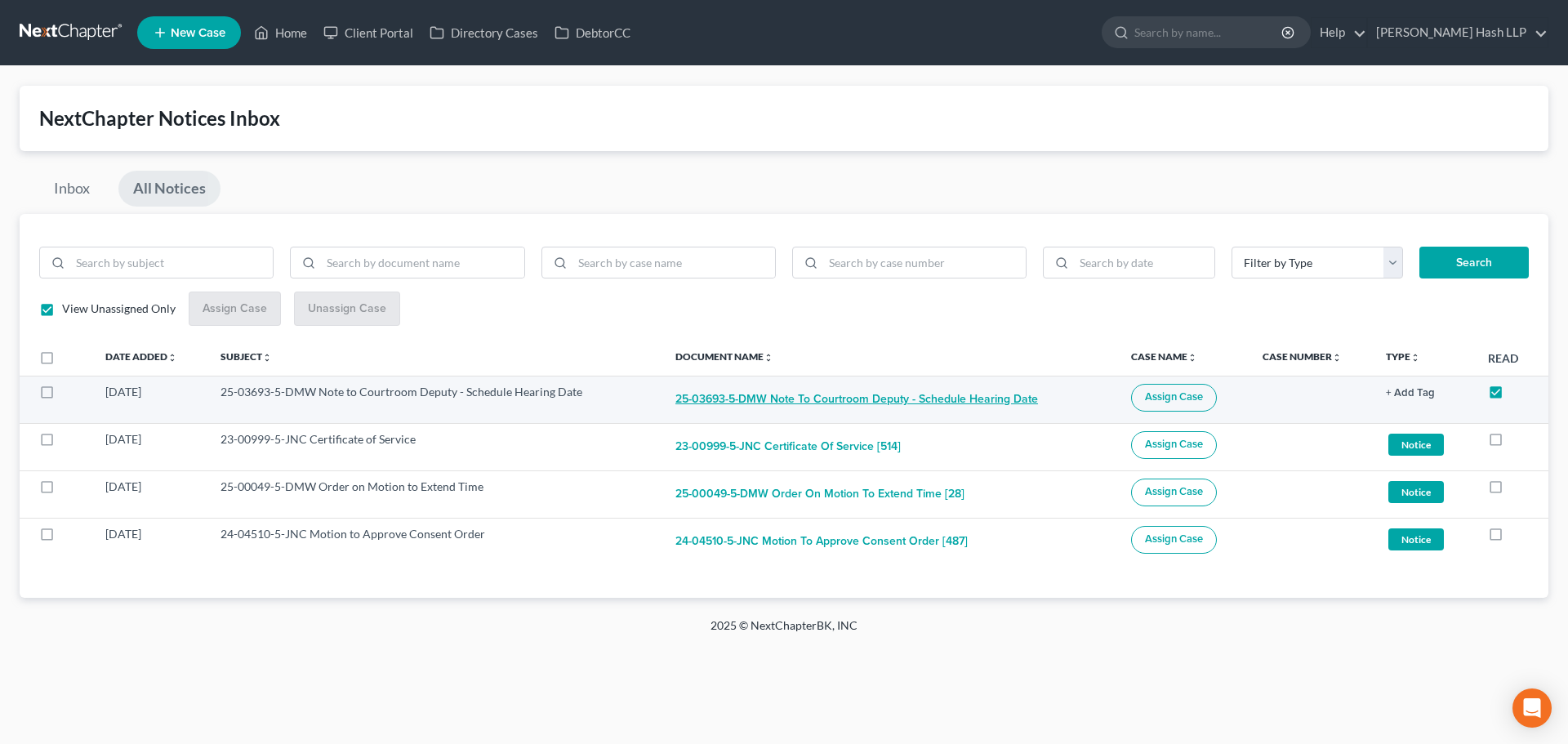
click at [895, 397] on button "25-03693-5-DMW Note to Courtroom Deputy - Schedule Hearing Date" at bounding box center [856, 399] width 363 height 32
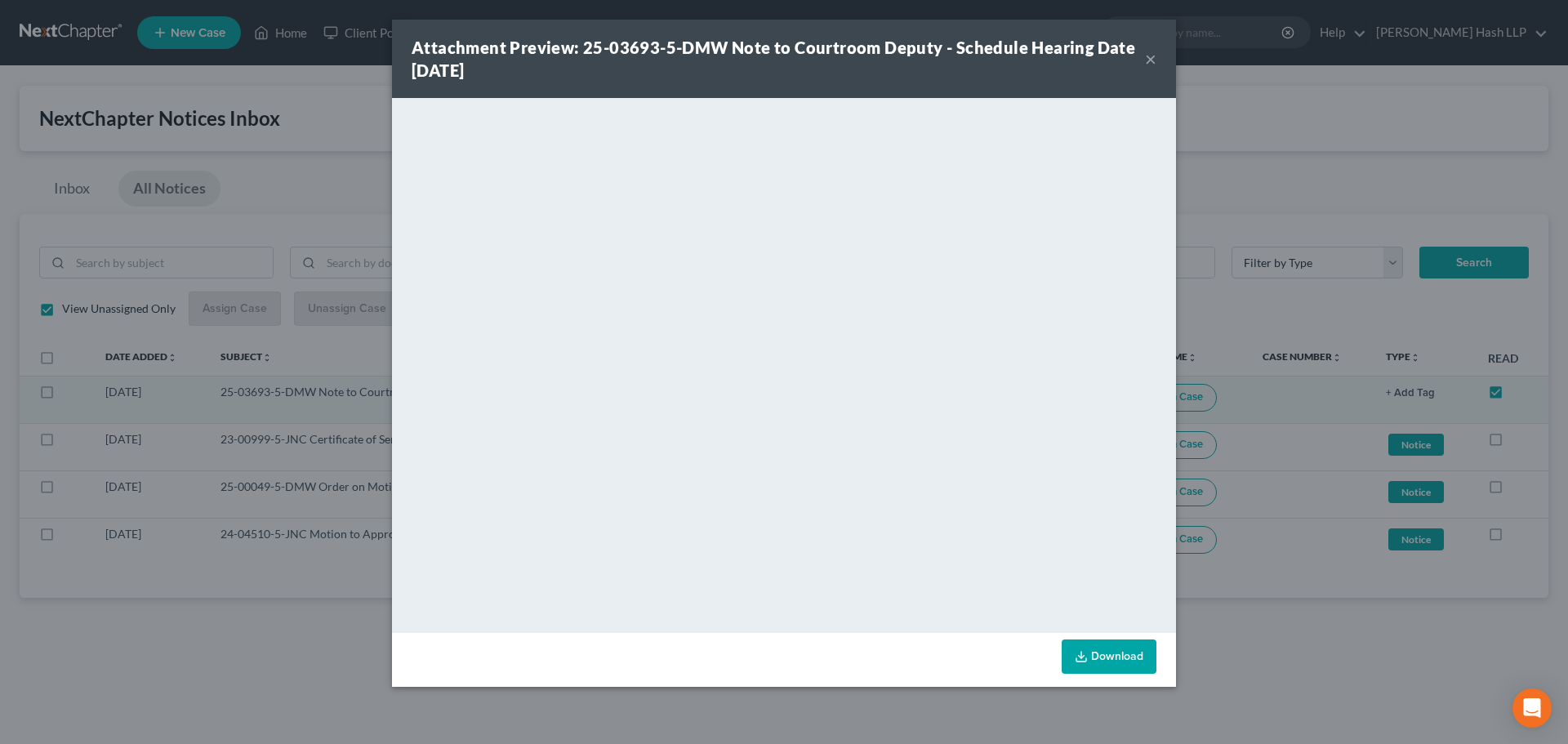
click at [1154, 61] on button "×" at bounding box center [1151, 59] width 12 height 20
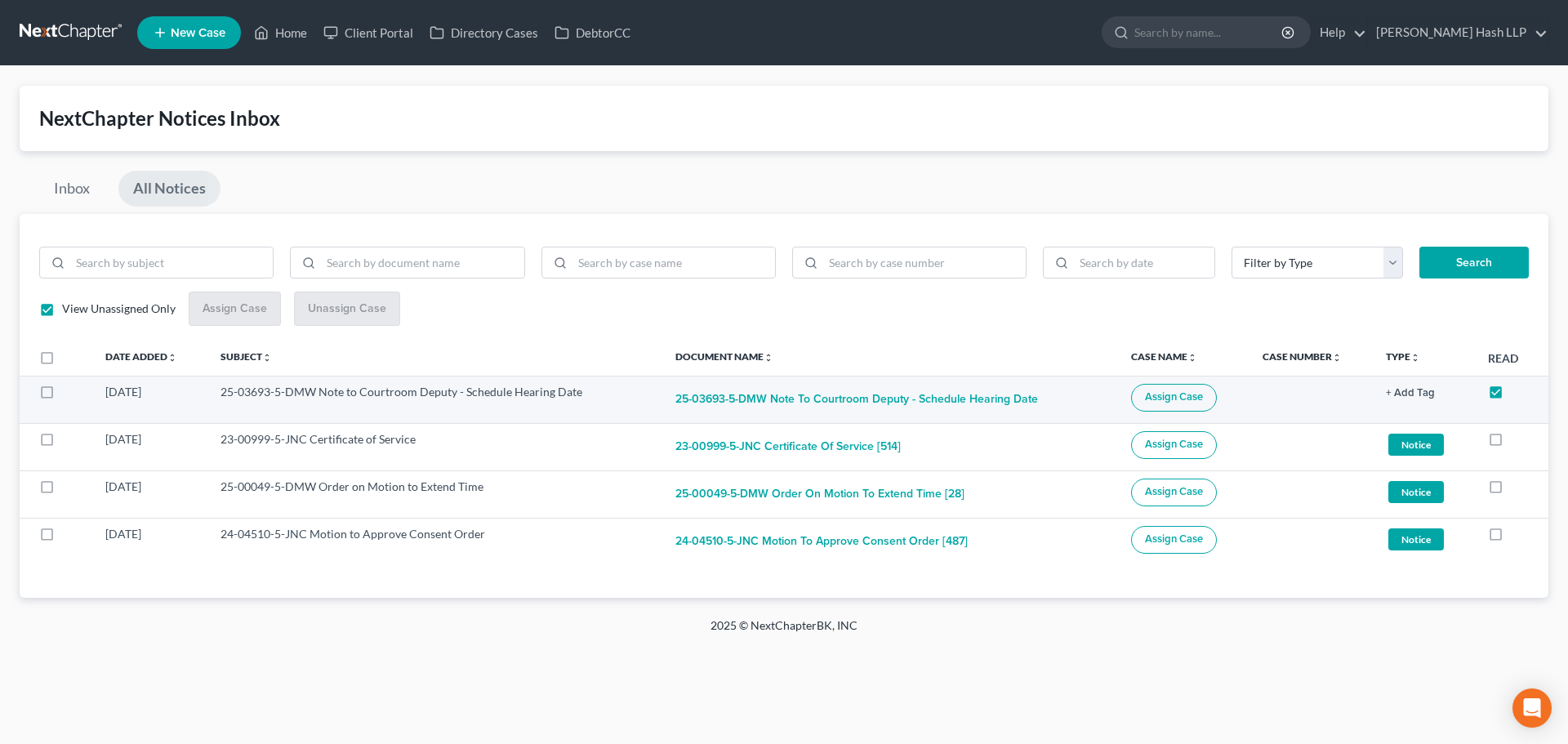
click at [1154, 401] on span "Assign Case" at bounding box center [1174, 397] width 58 height 13
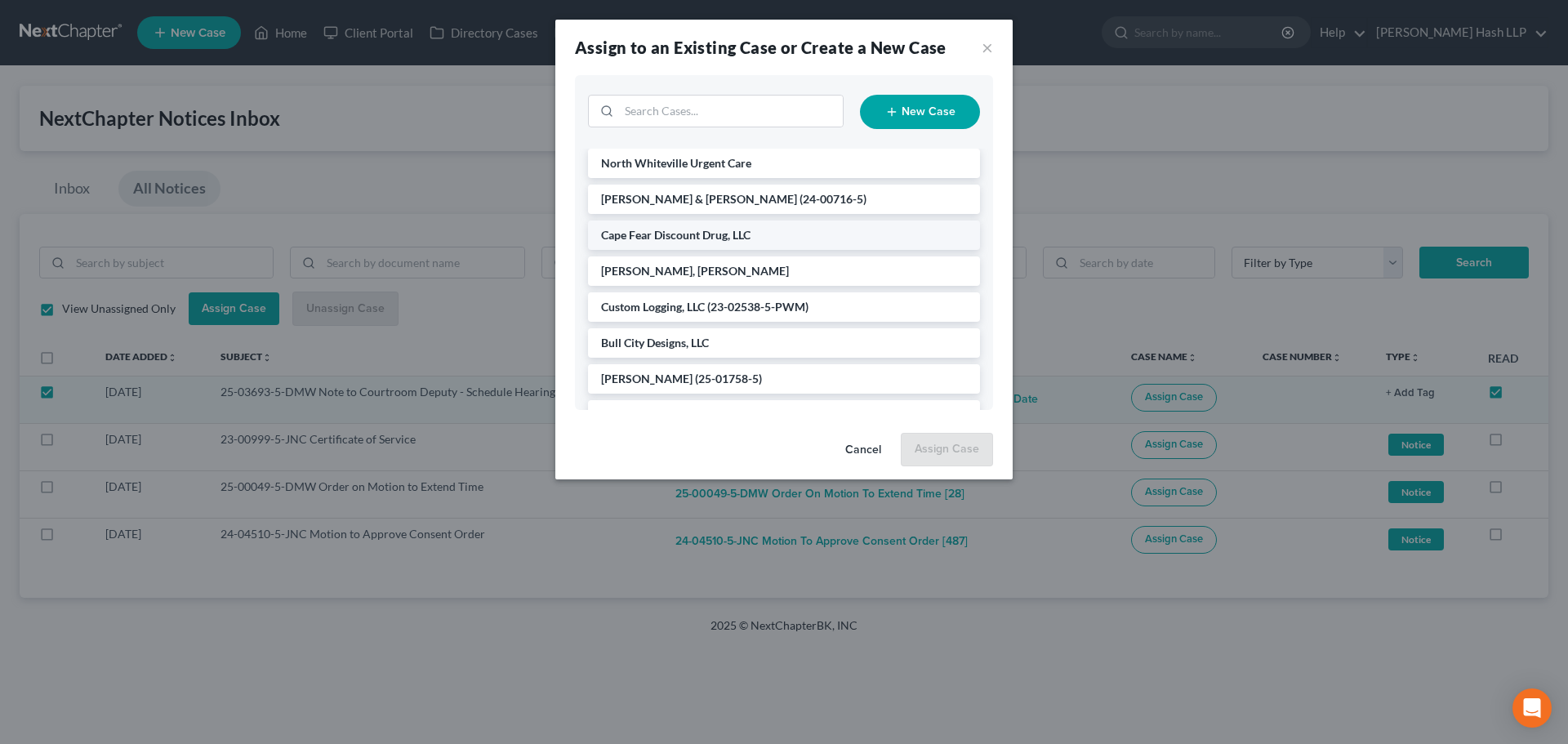
click at [668, 236] on span "Cape Fear Discount Drug, LLC" at bounding box center [676, 234] width 149 height 14
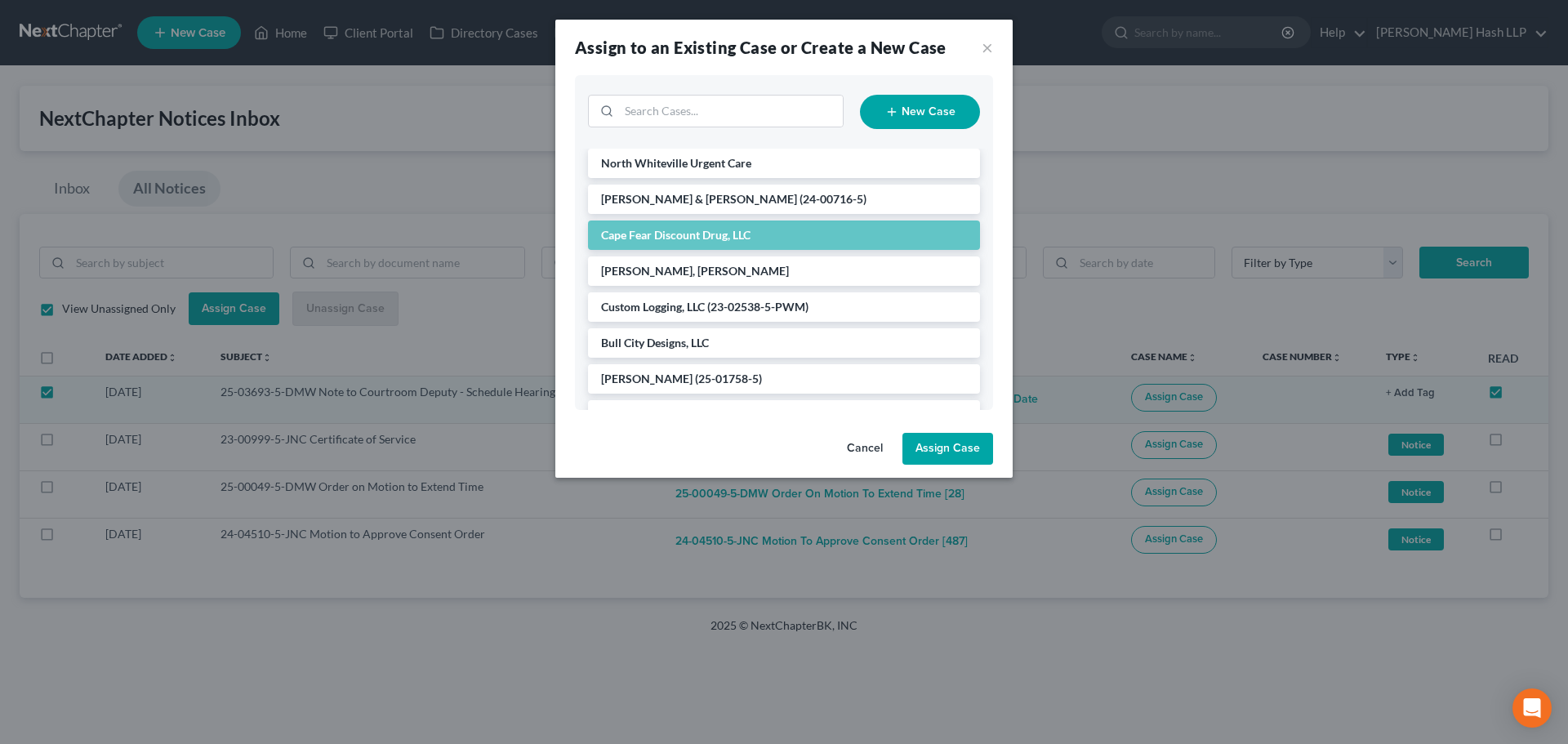
click at [948, 461] on button "Assign Case" at bounding box center [947, 448] width 90 height 32
checkbox input "false"
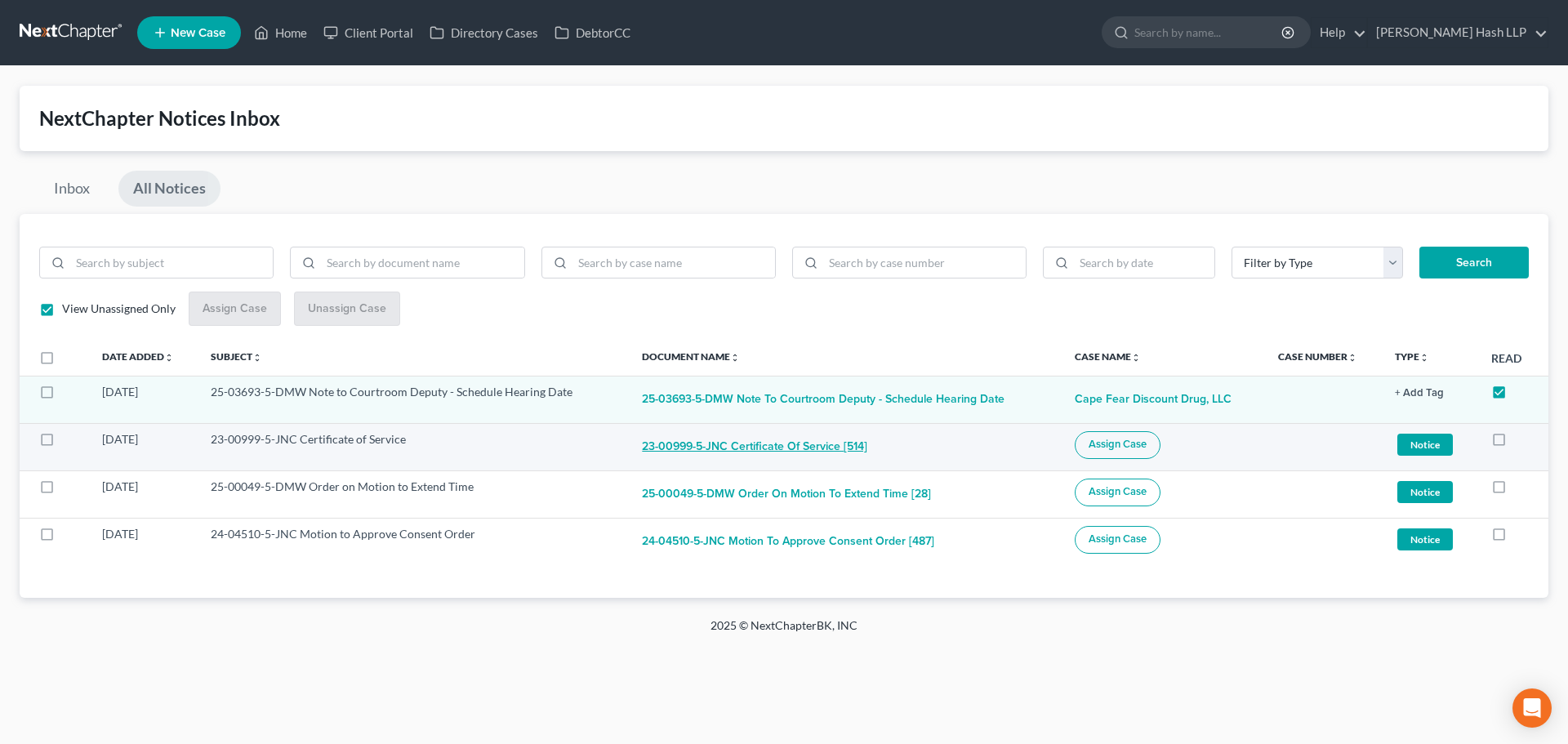
click at [721, 443] on button "23-00999-5-JNC Certificate of Service [514]" at bounding box center [755, 447] width 225 height 32
checkbox input "true"
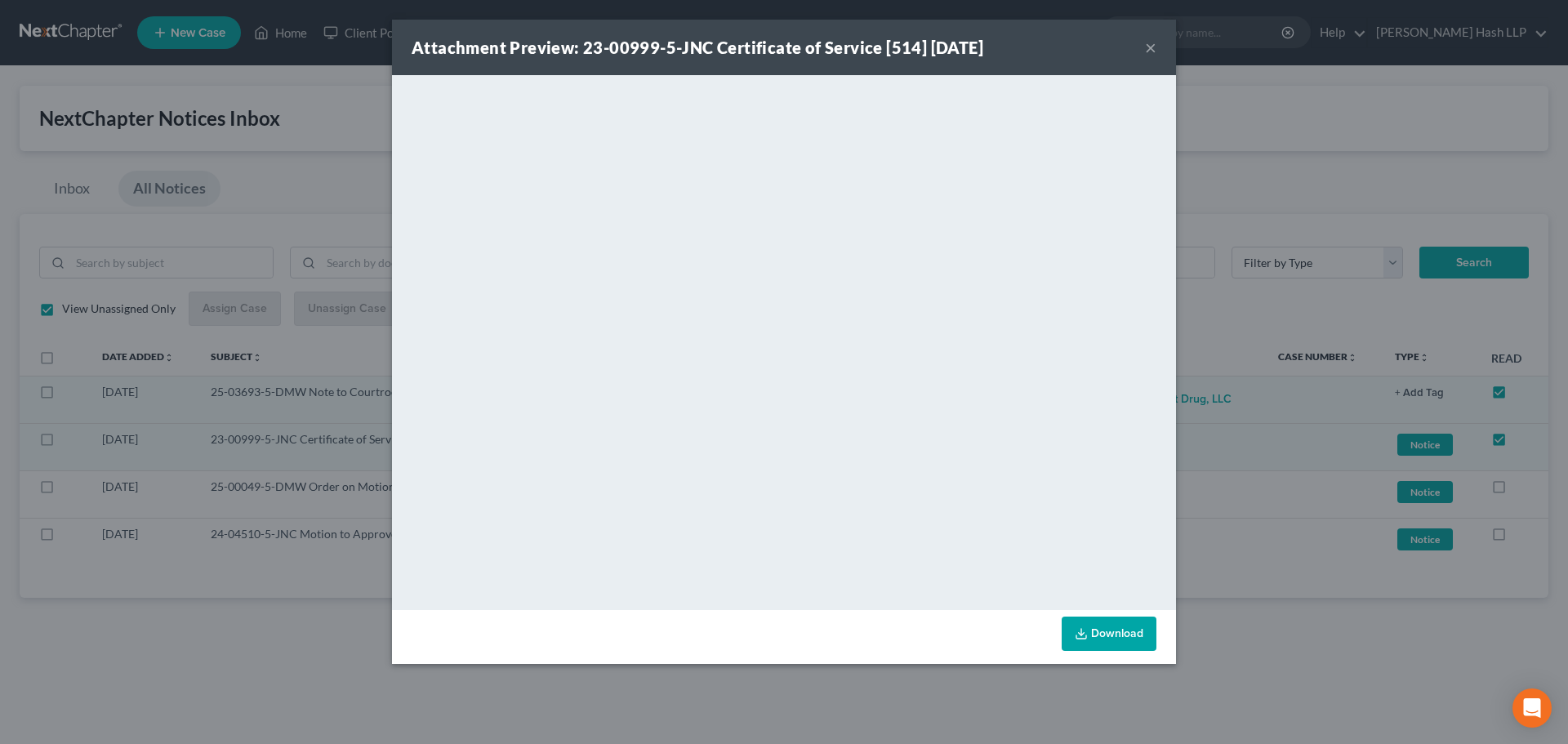
click at [1150, 48] on button "×" at bounding box center [1151, 47] width 12 height 20
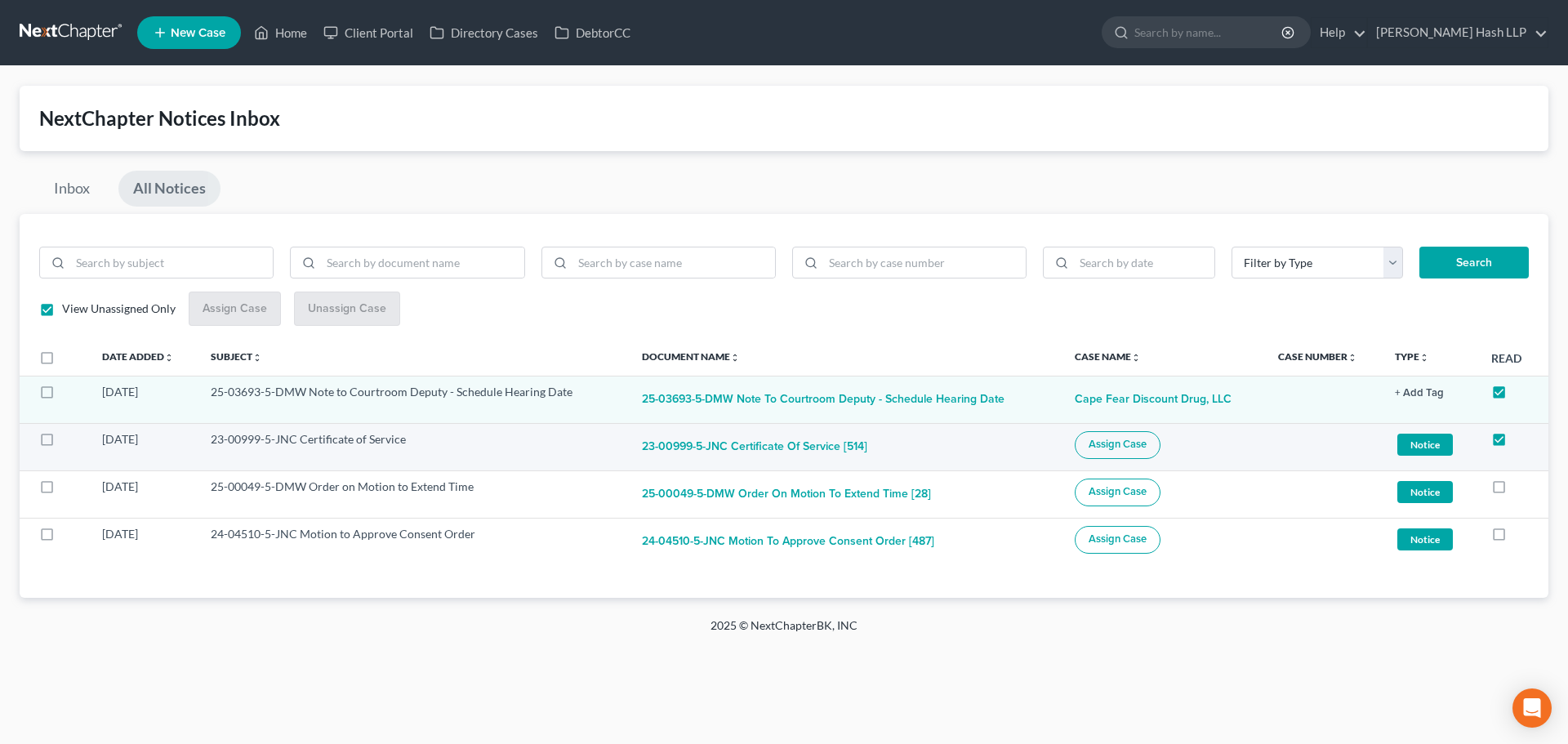
click at [1099, 447] on span "Assign Case" at bounding box center [1117, 444] width 58 height 13
checkbox input "true"
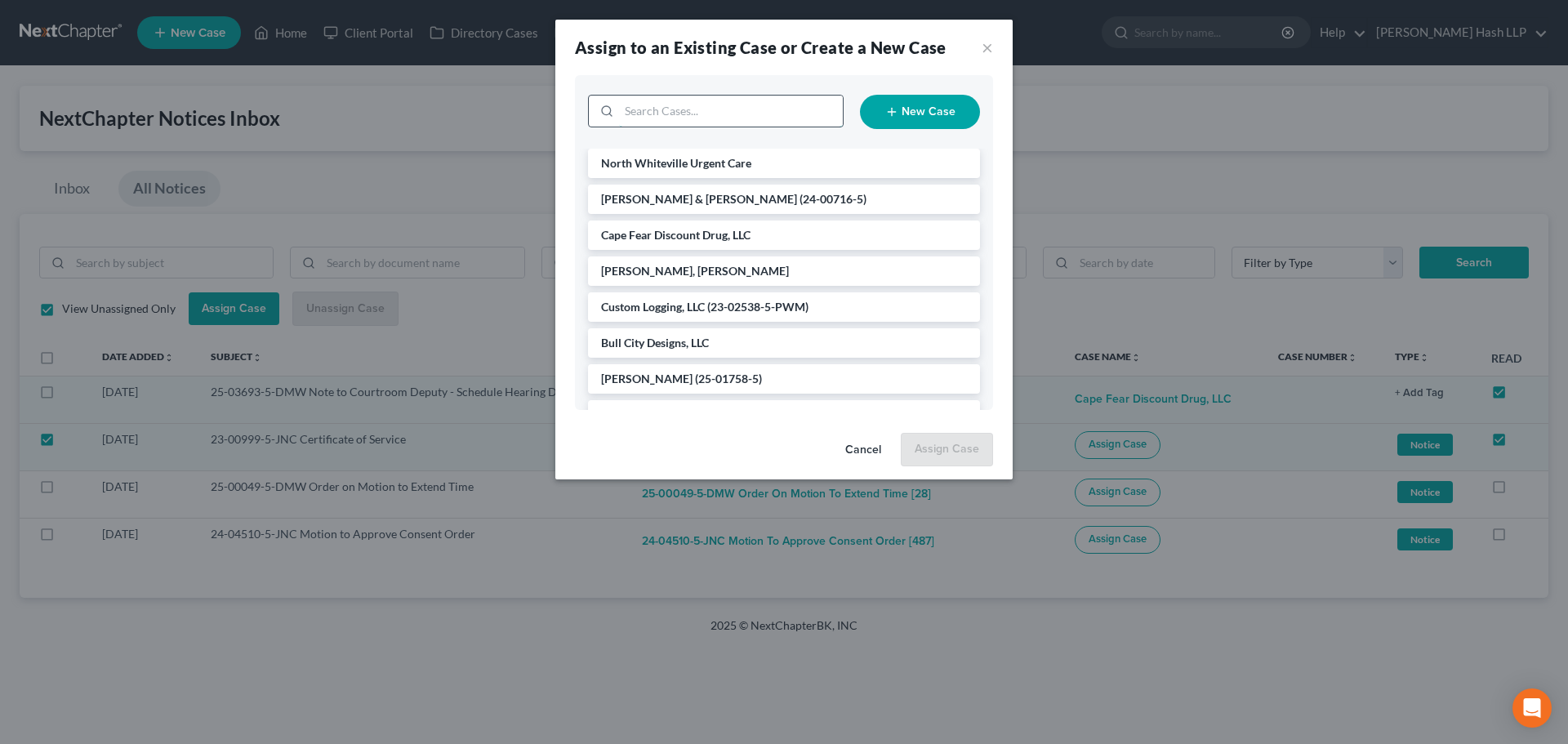
click at [721, 118] on input "search" at bounding box center [731, 110] width 224 height 31
type input "cov"
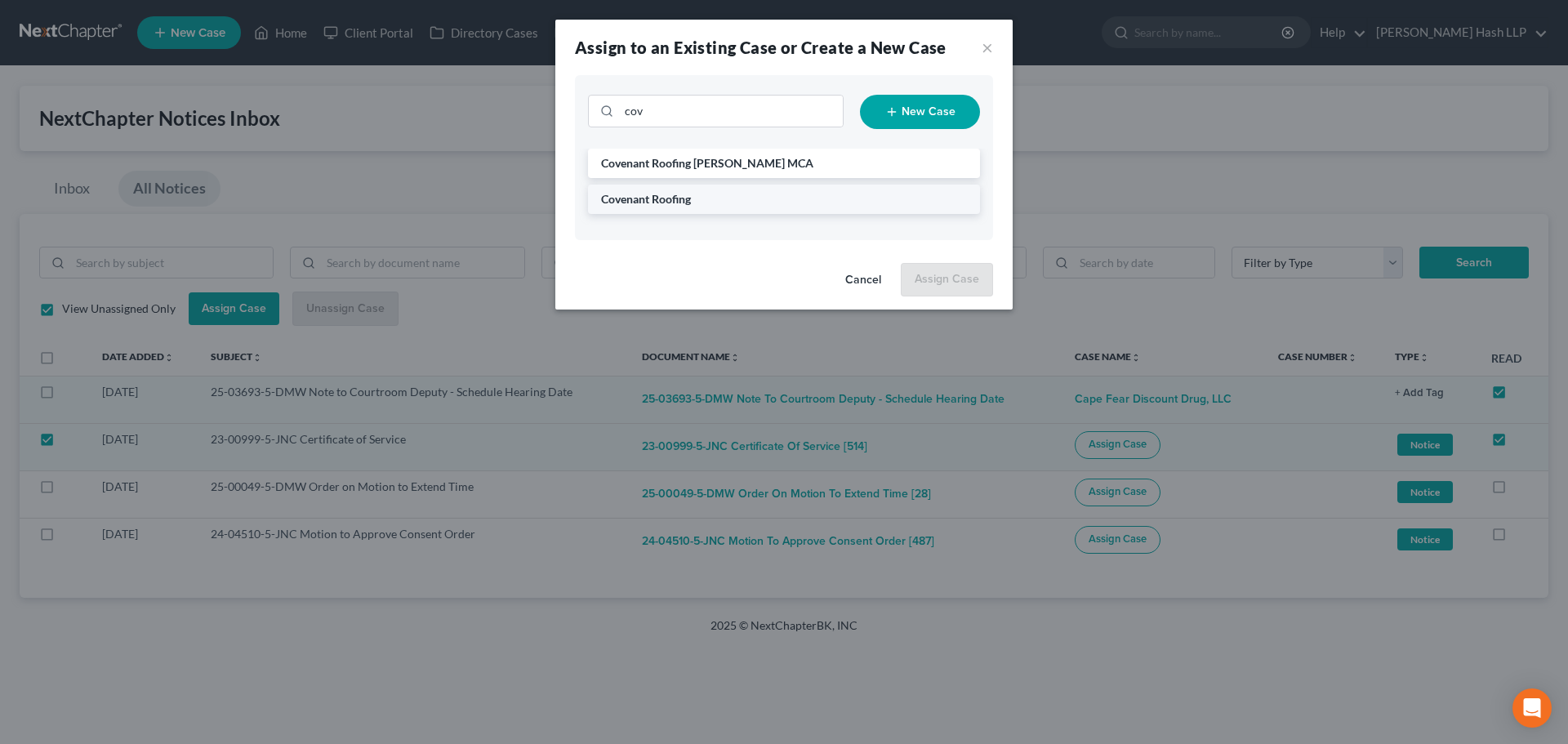
click at [685, 203] on span "Covenant Roofing" at bounding box center [646, 199] width 89 height 14
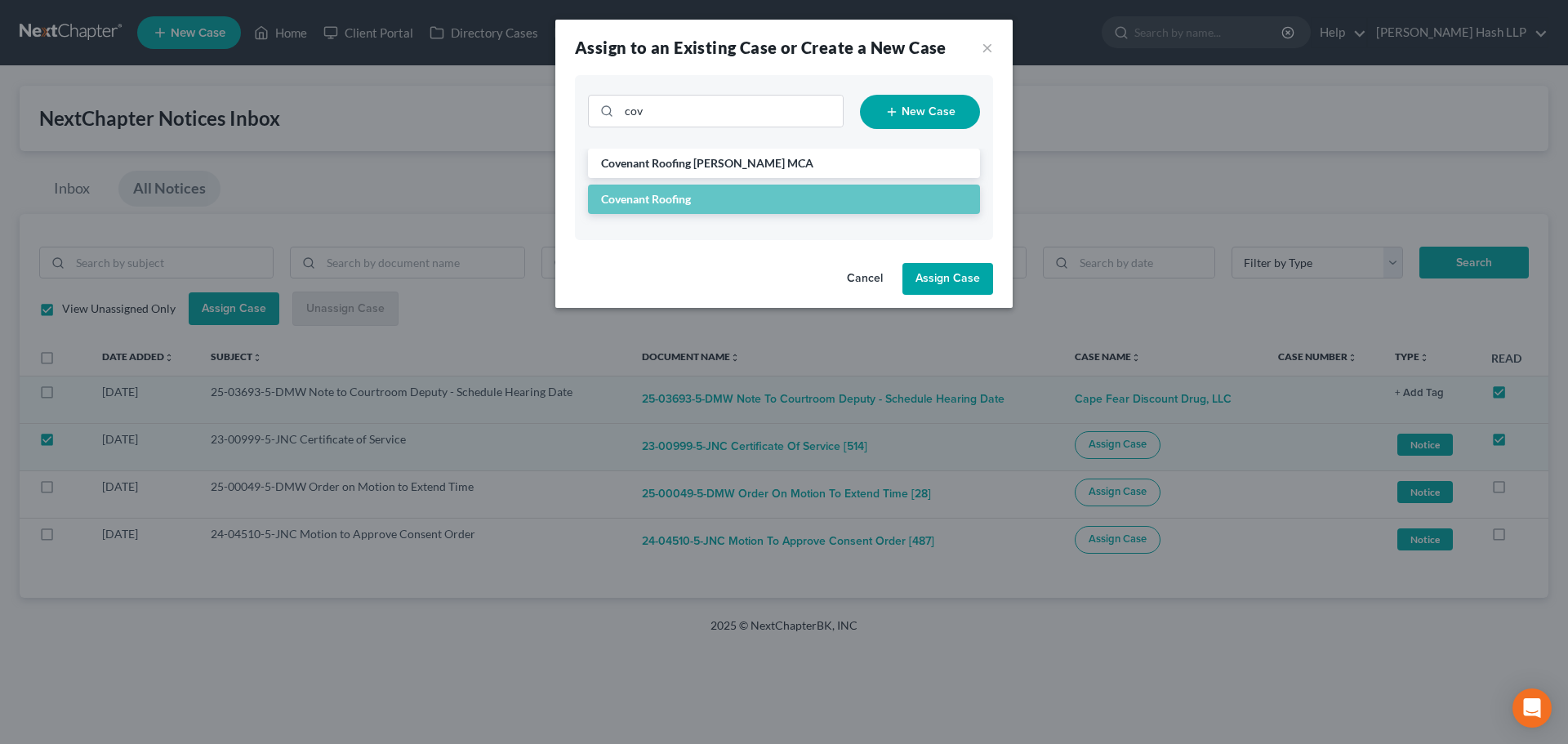
click at [948, 268] on button "Assign Case" at bounding box center [947, 278] width 90 height 32
checkbox input "false"
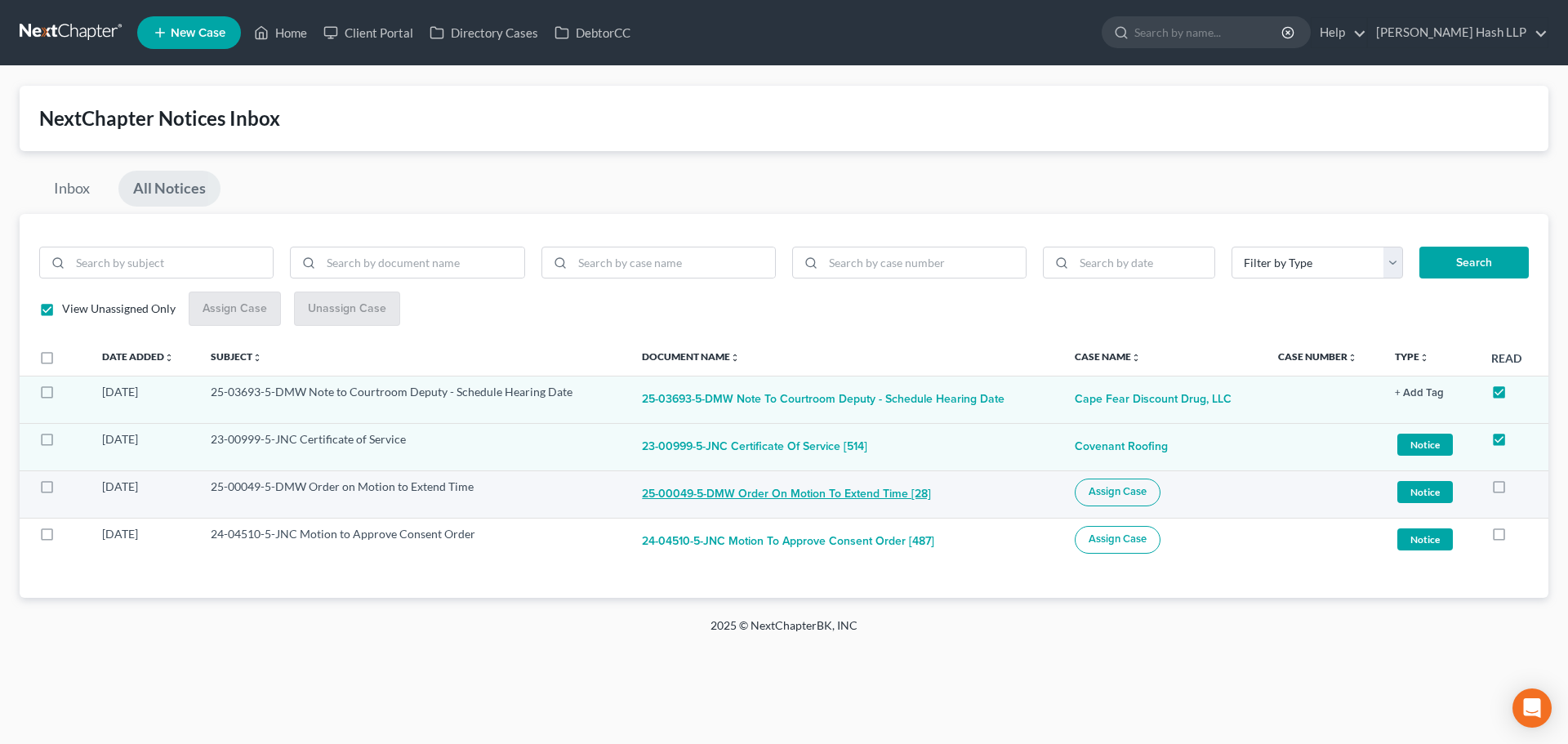
click at [723, 494] on button "25-00049-5-DMW Order on Motion to Extend Time [28]" at bounding box center [786, 495] width 289 height 32
checkbox input "true"
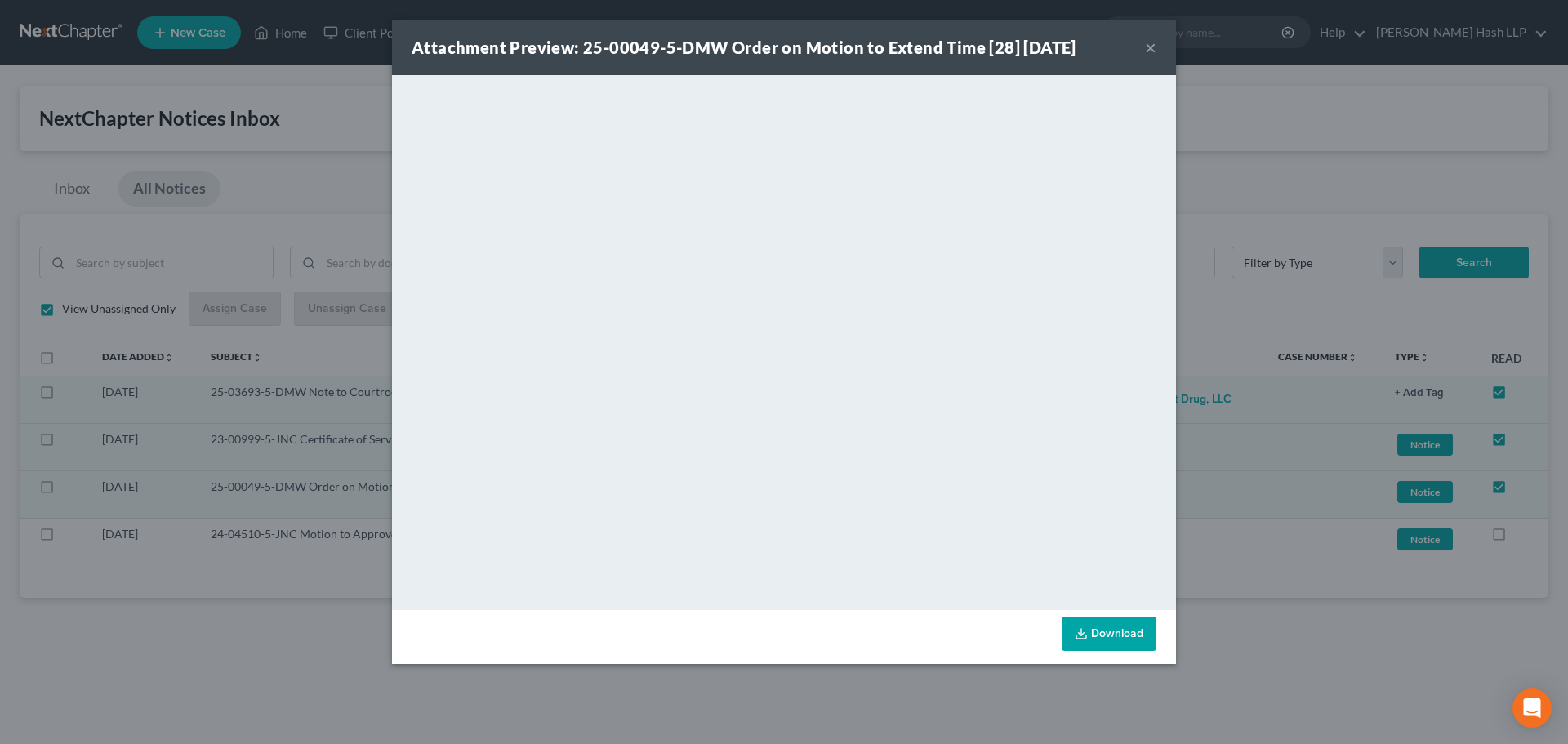
click at [1154, 49] on button "×" at bounding box center [1151, 47] width 12 height 20
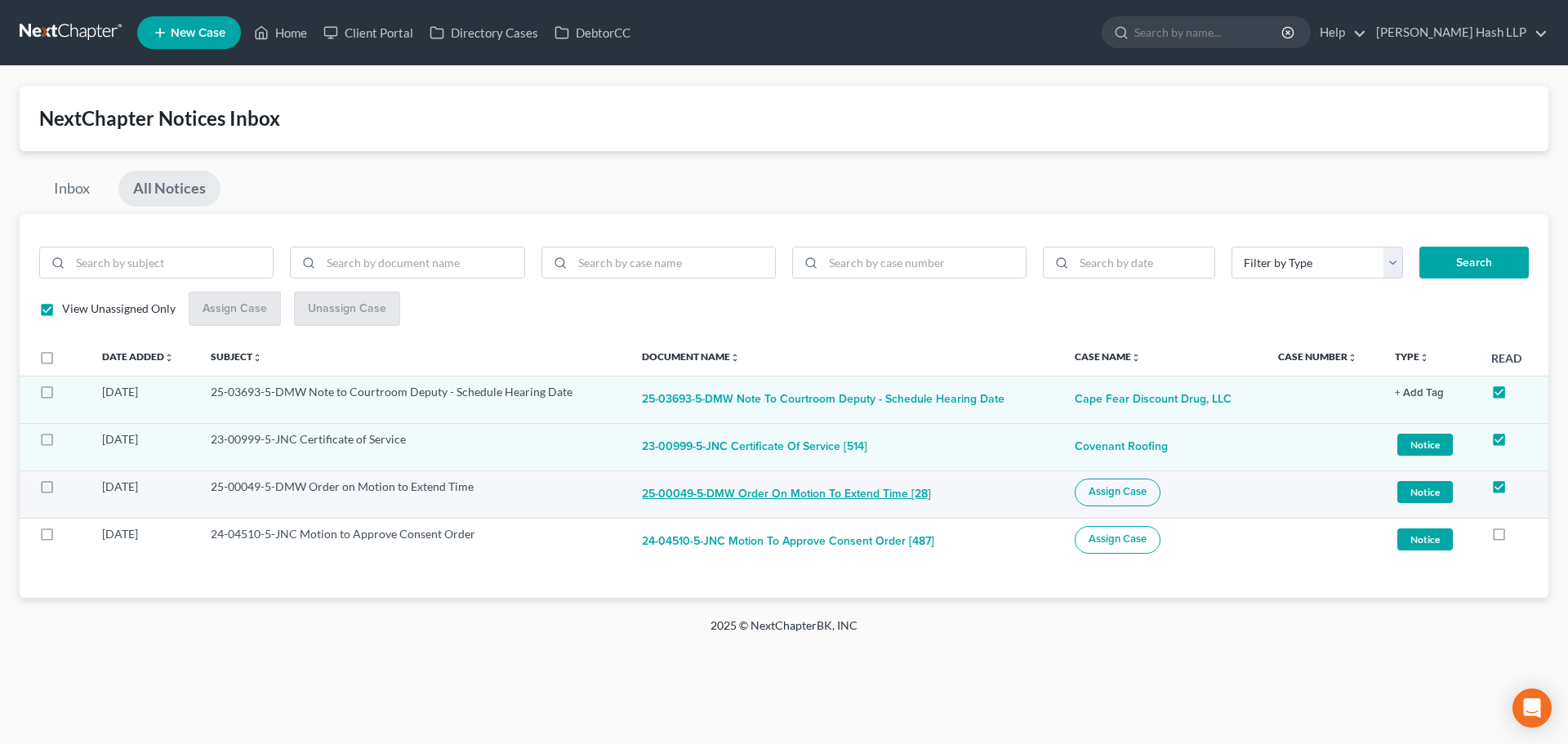
click at [886, 493] on button "25-00049-5-DMW Order on Motion to Extend Time [28]" at bounding box center [786, 495] width 289 height 32
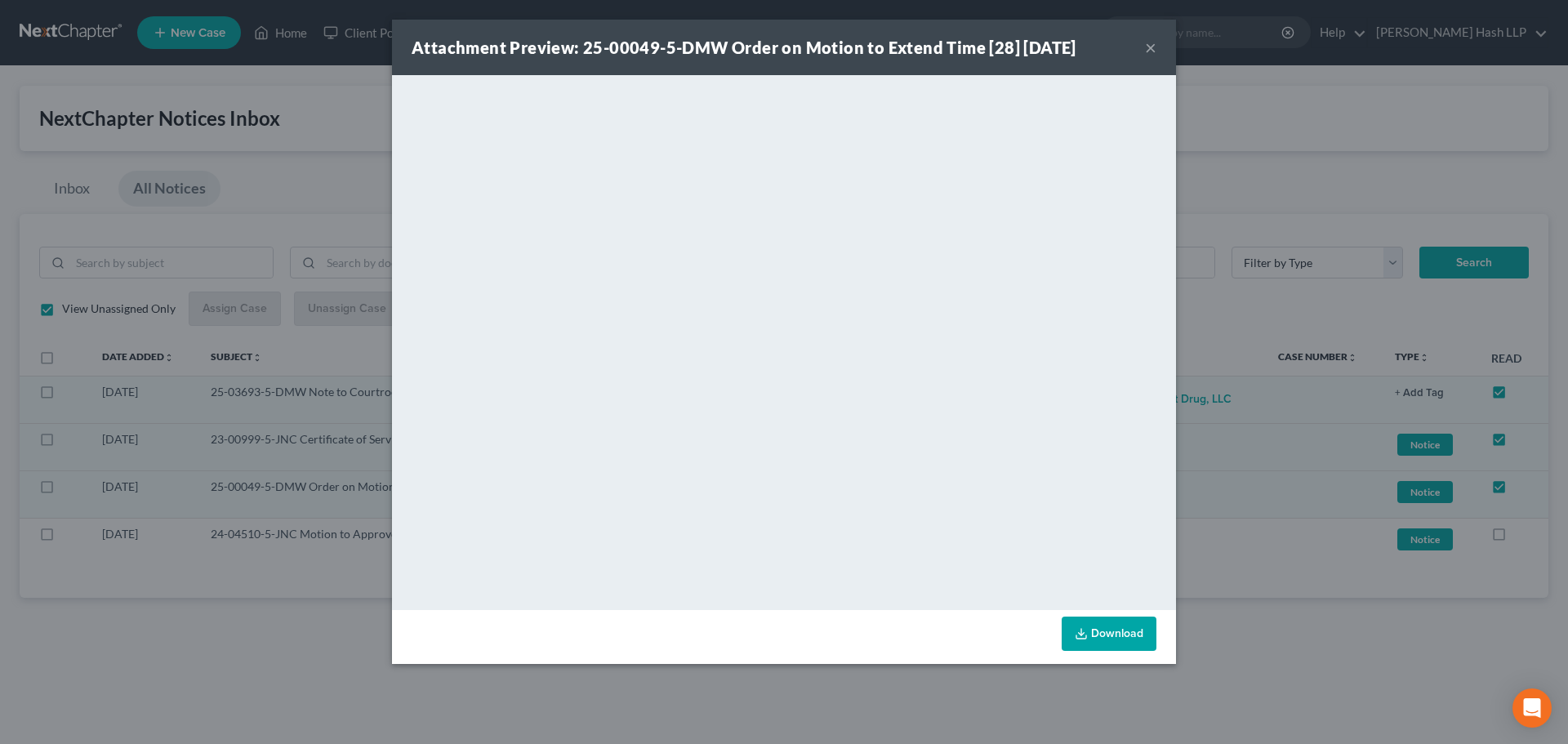
click at [1146, 48] on button "×" at bounding box center [1151, 47] width 12 height 20
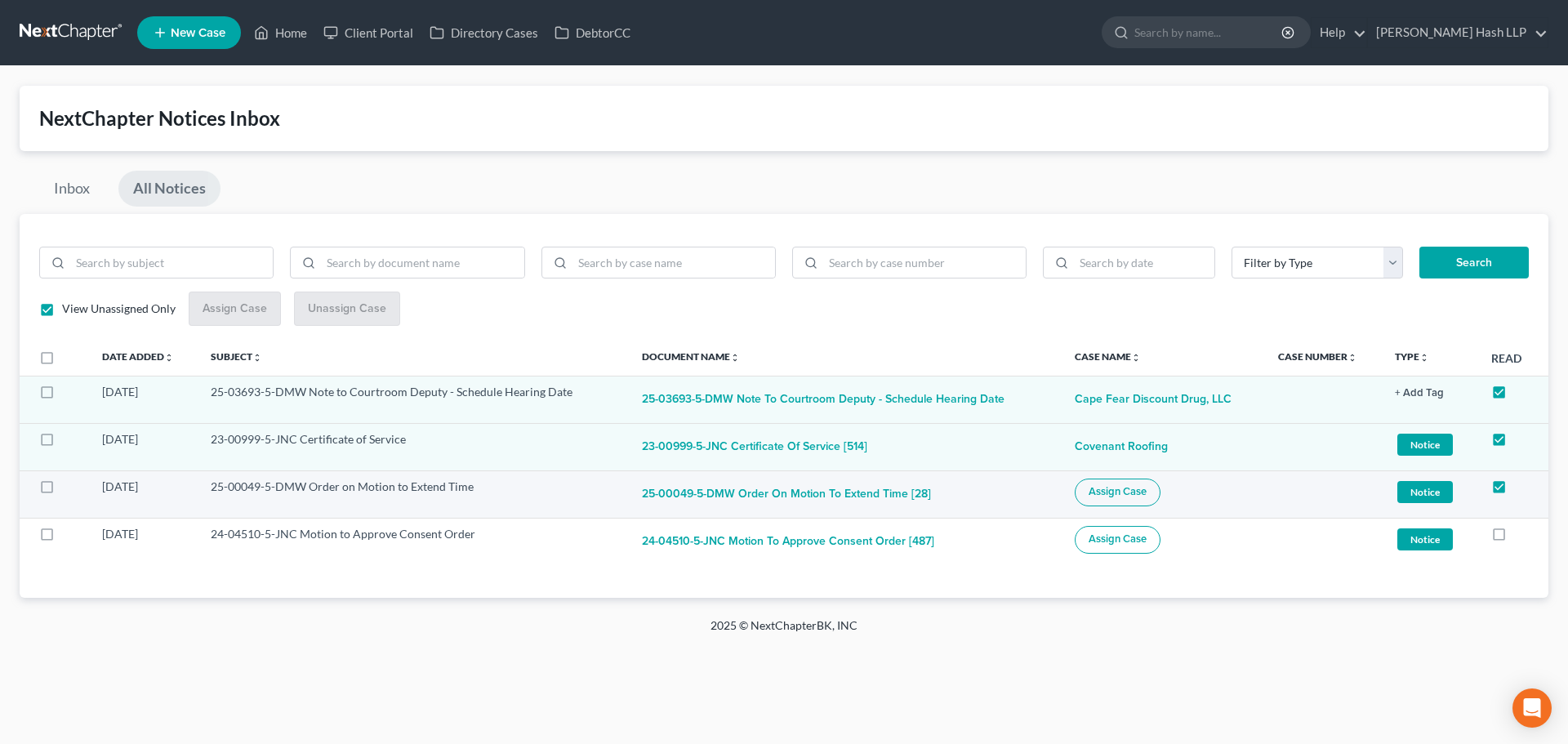
click at [1107, 490] on span "Assign Case" at bounding box center [1117, 492] width 58 height 13
checkbox input "true"
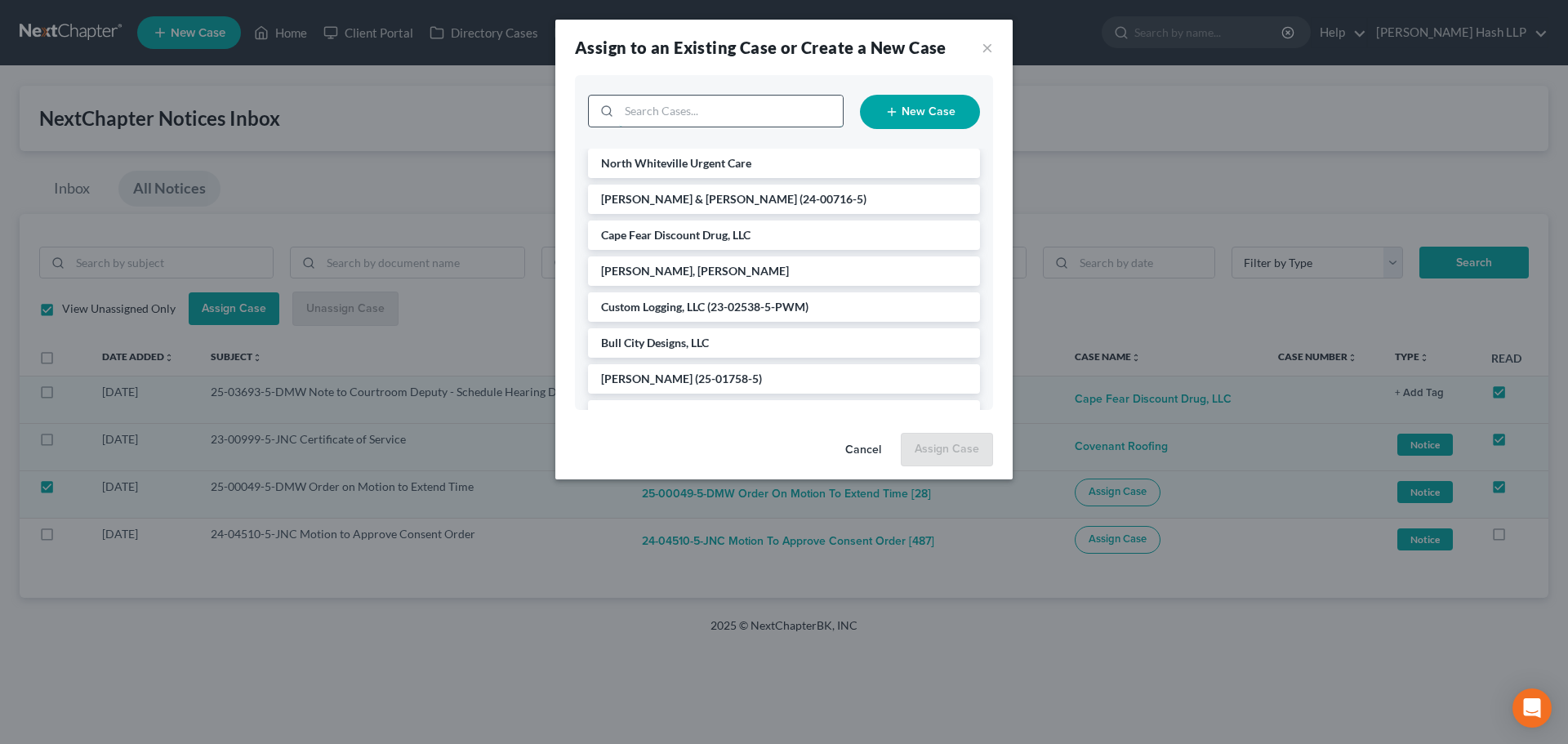
click at [742, 110] on input "search" at bounding box center [731, 110] width 224 height 31
type input "h6"
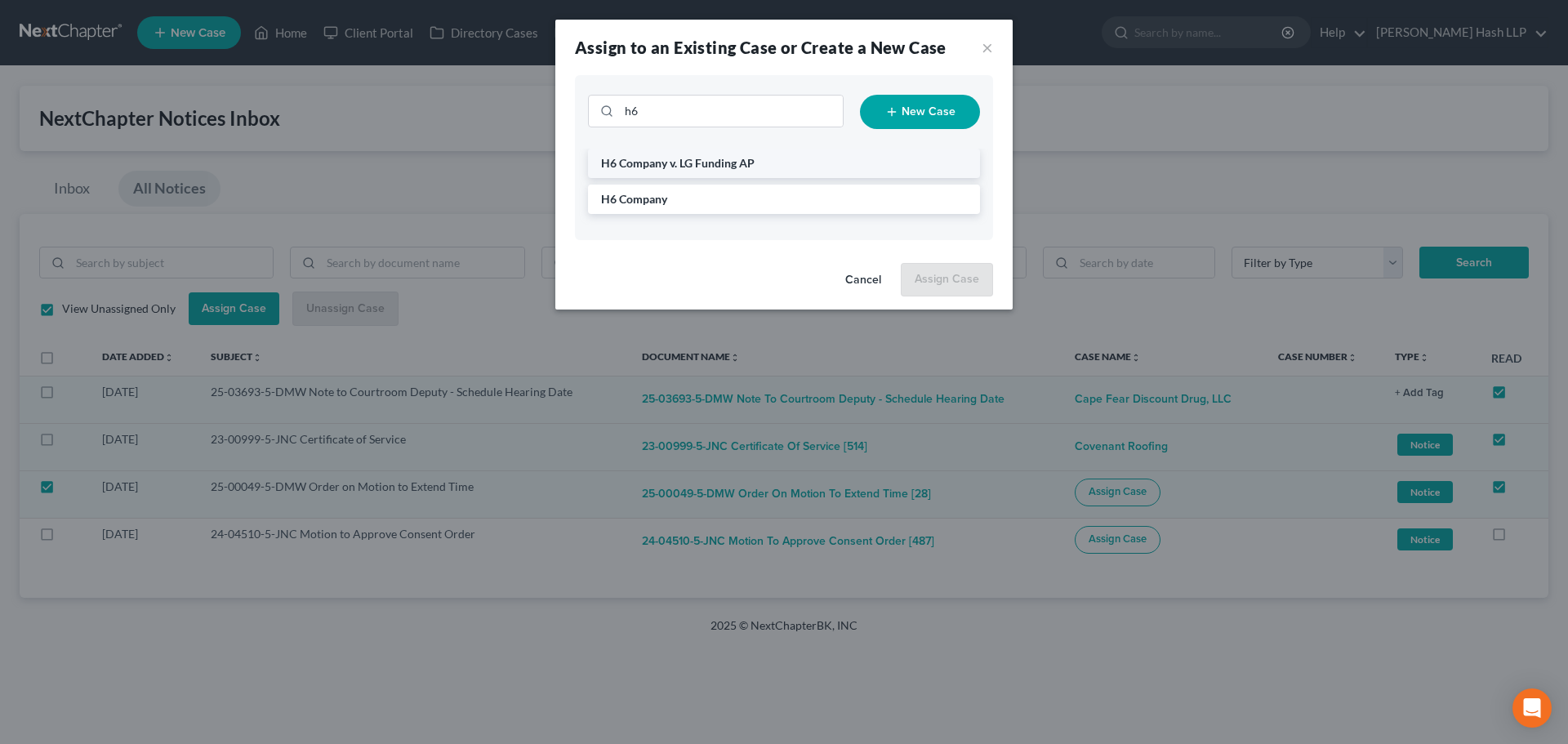
click at [688, 161] on span "H6 Company v. LG Funding AP" at bounding box center [678, 162] width 153 height 14
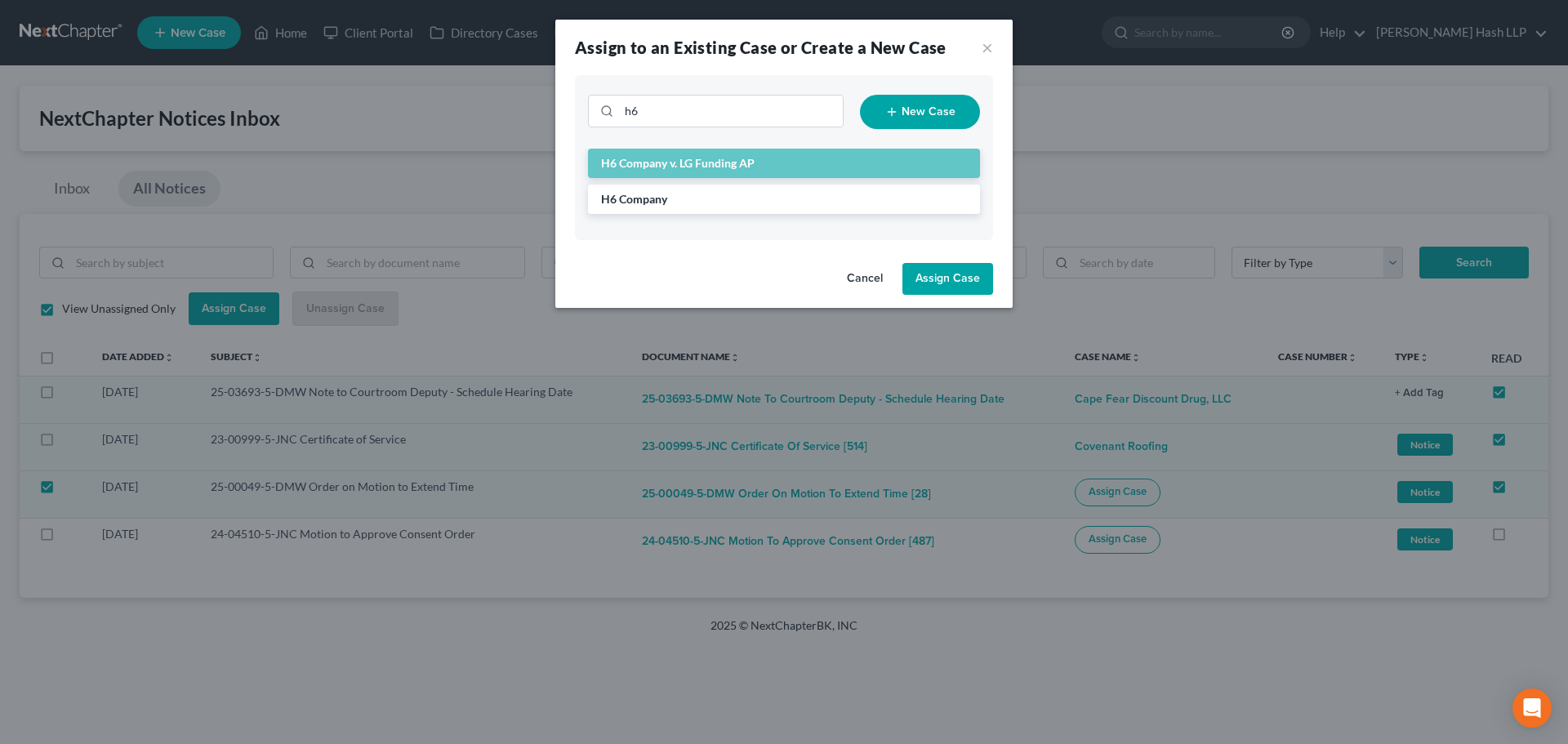
click at [960, 283] on button "Assign Case" at bounding box center [947, 278] width 90 height 32
checkbox input "false"
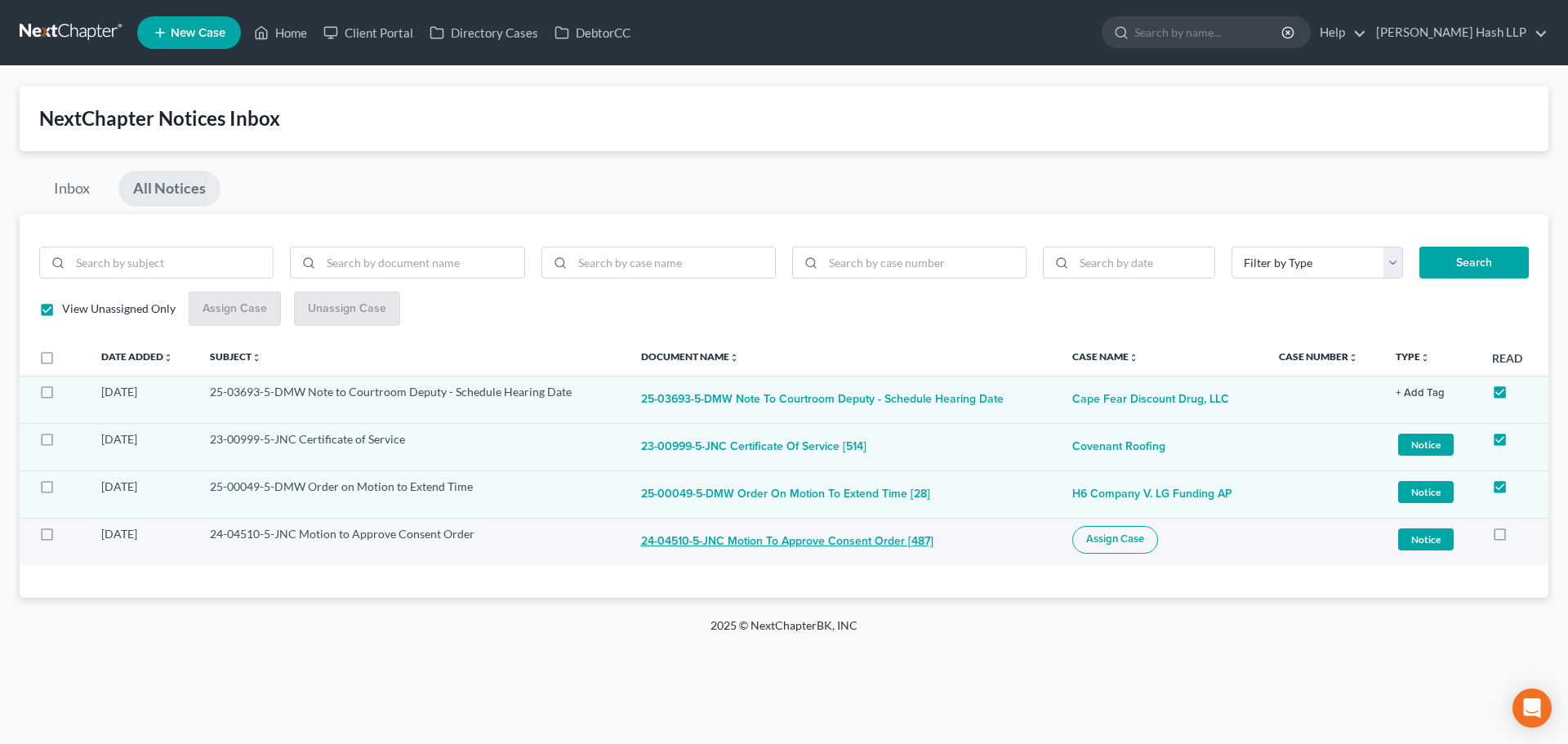
click at [783, 544] on button "24-04510-5-JNC Motion to Approve Consent Order [487]" at bounding box center [787, 542] width 292 height 32
checkbox input "true"
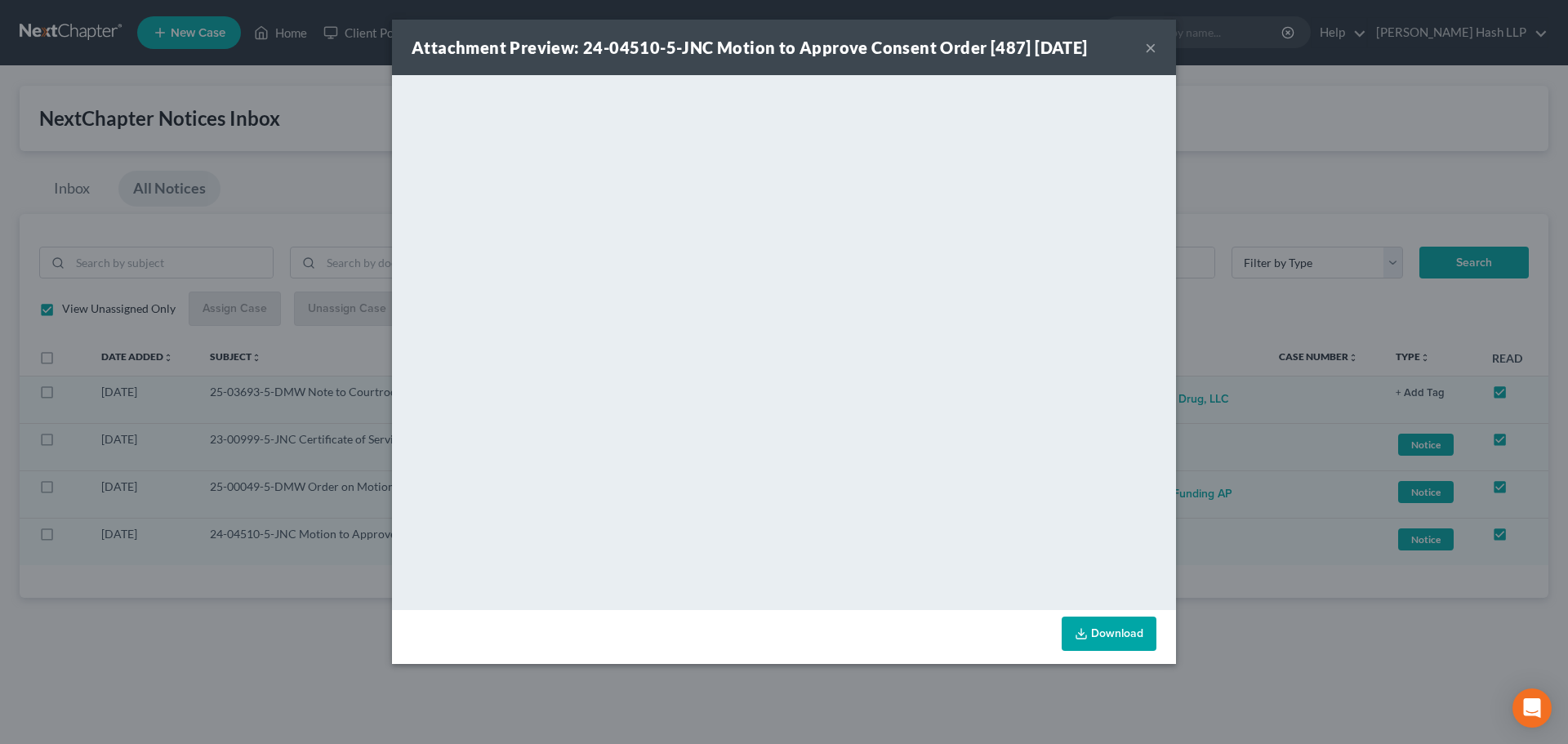
click at [1148, 47] on button "×" at bounding box center [1151, 47] width 12 height 20
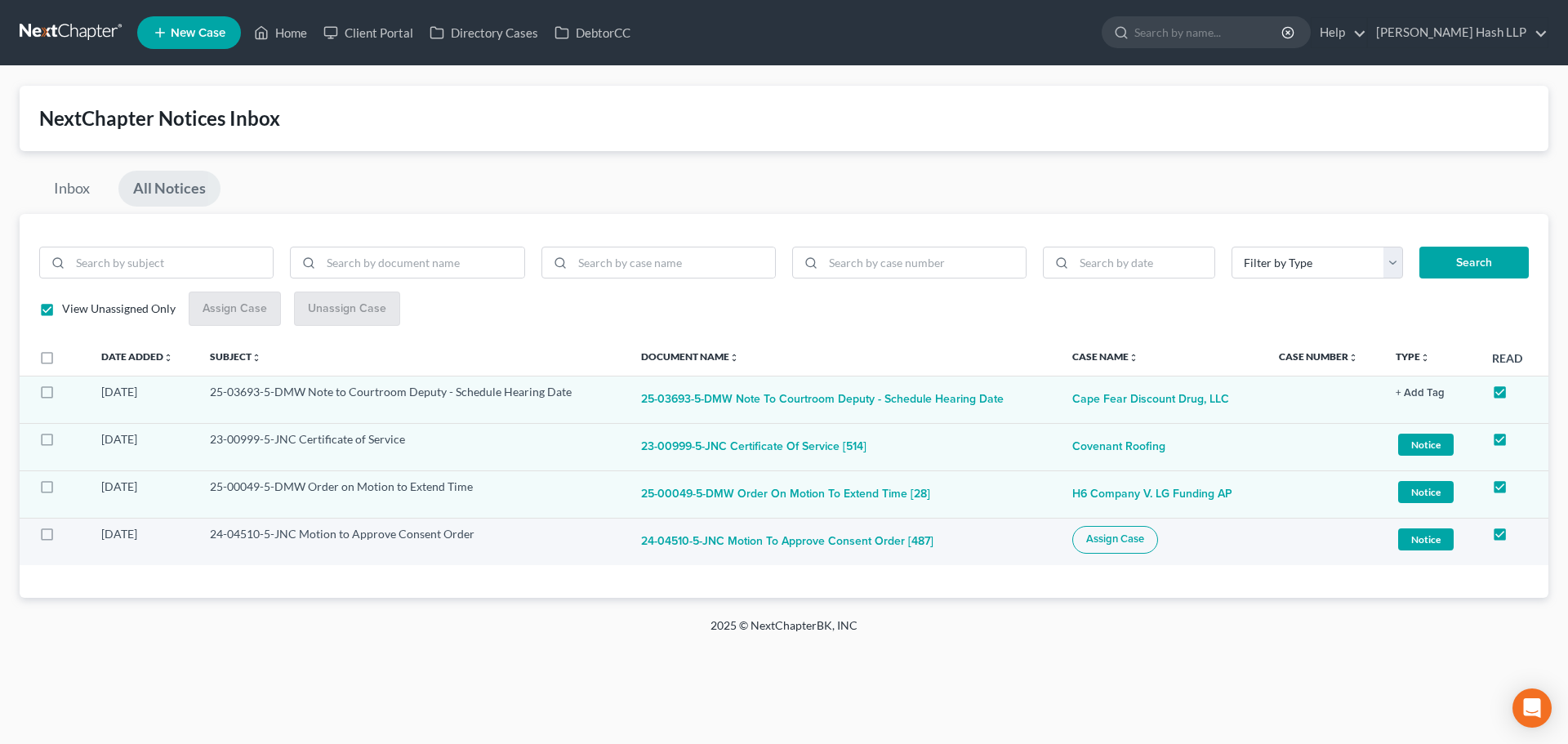
click at [1107, 547] on button "Assign Case" at bounding box center [1115, 540] width 86 height 28
checkbox input "true"
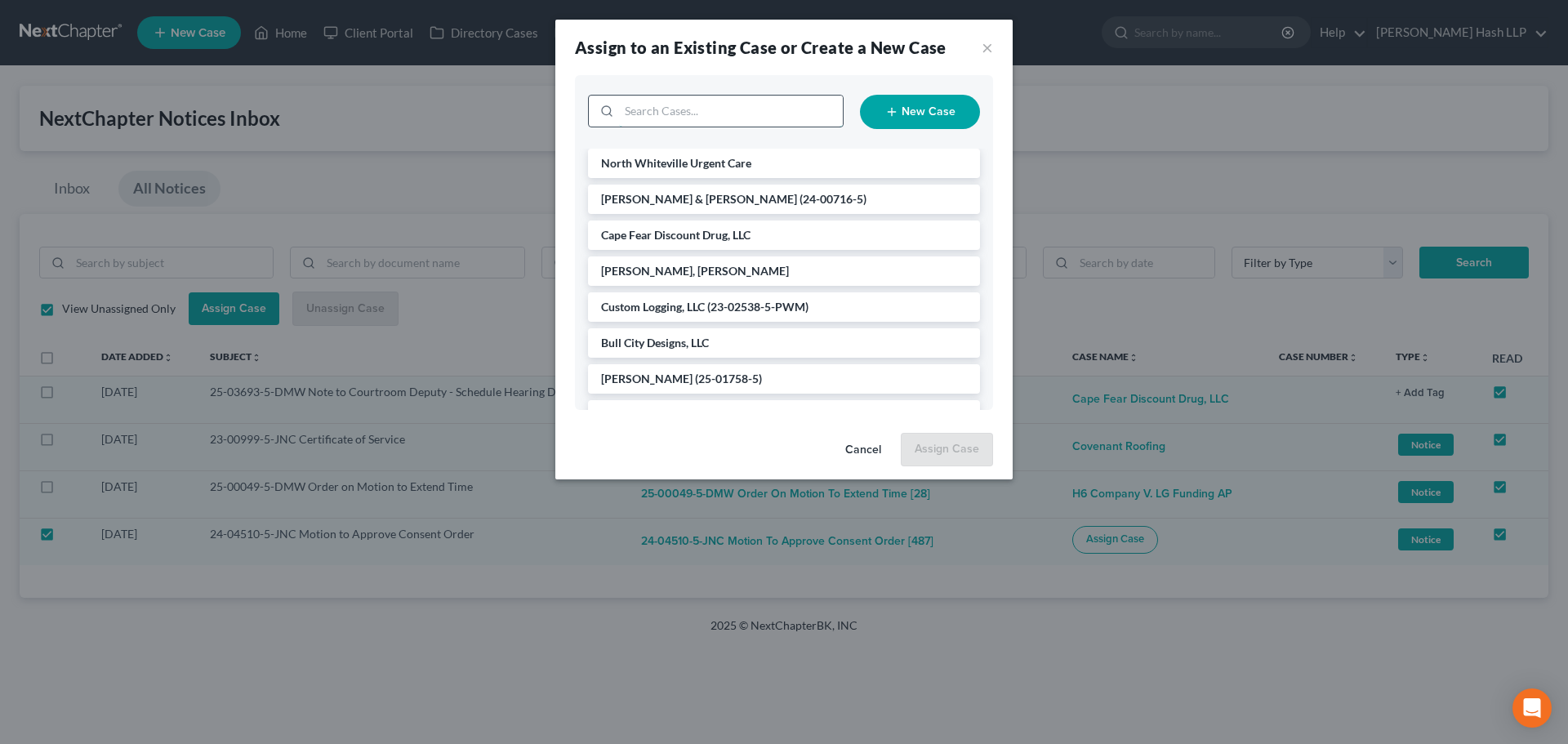
click at [718, 116] on input "search" at bounding box center [731, 110] width 224 height 31
type input "mint"
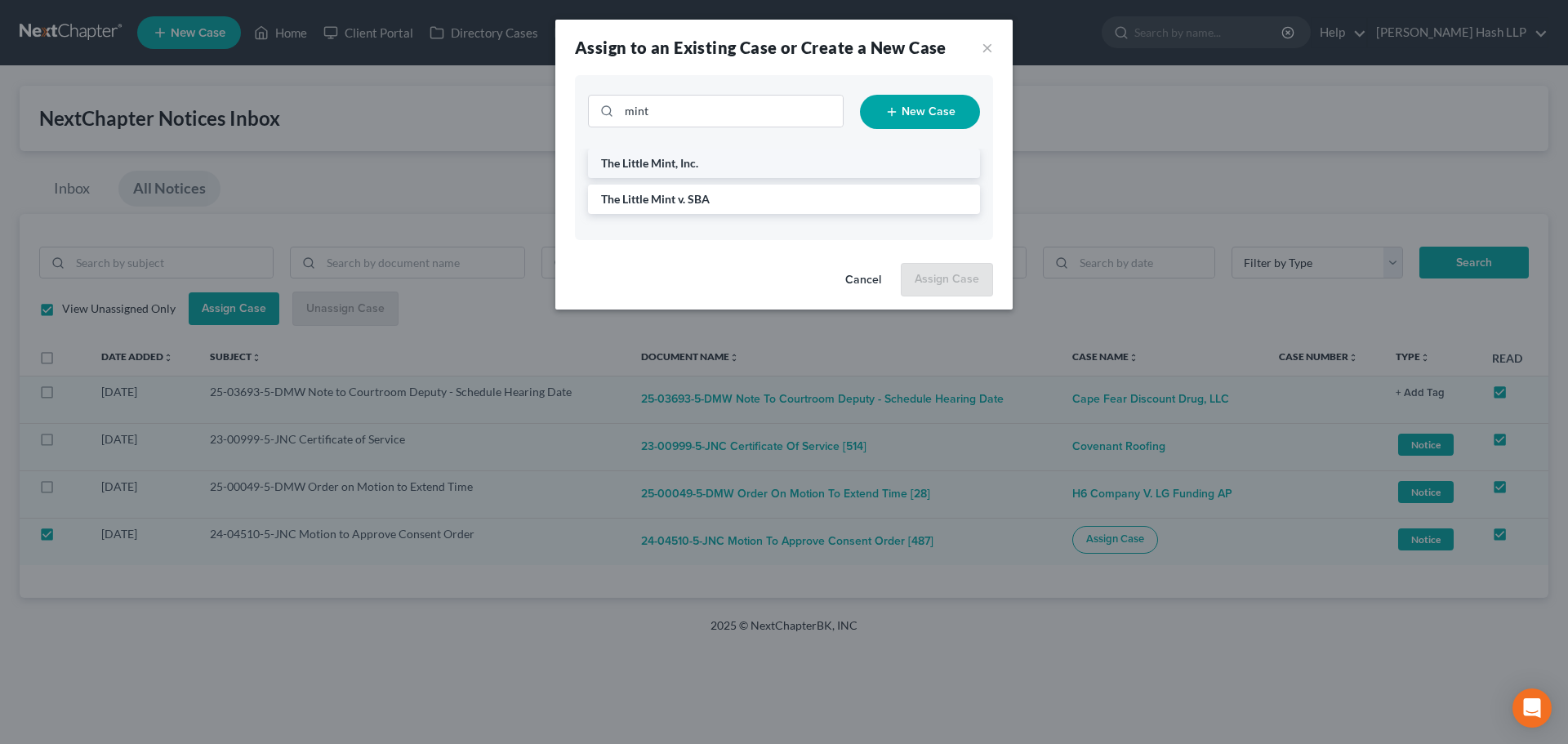
click at [670, 162] on span "The Little Mint, Inc." at bounding box center [649, 162] width 97 height 14
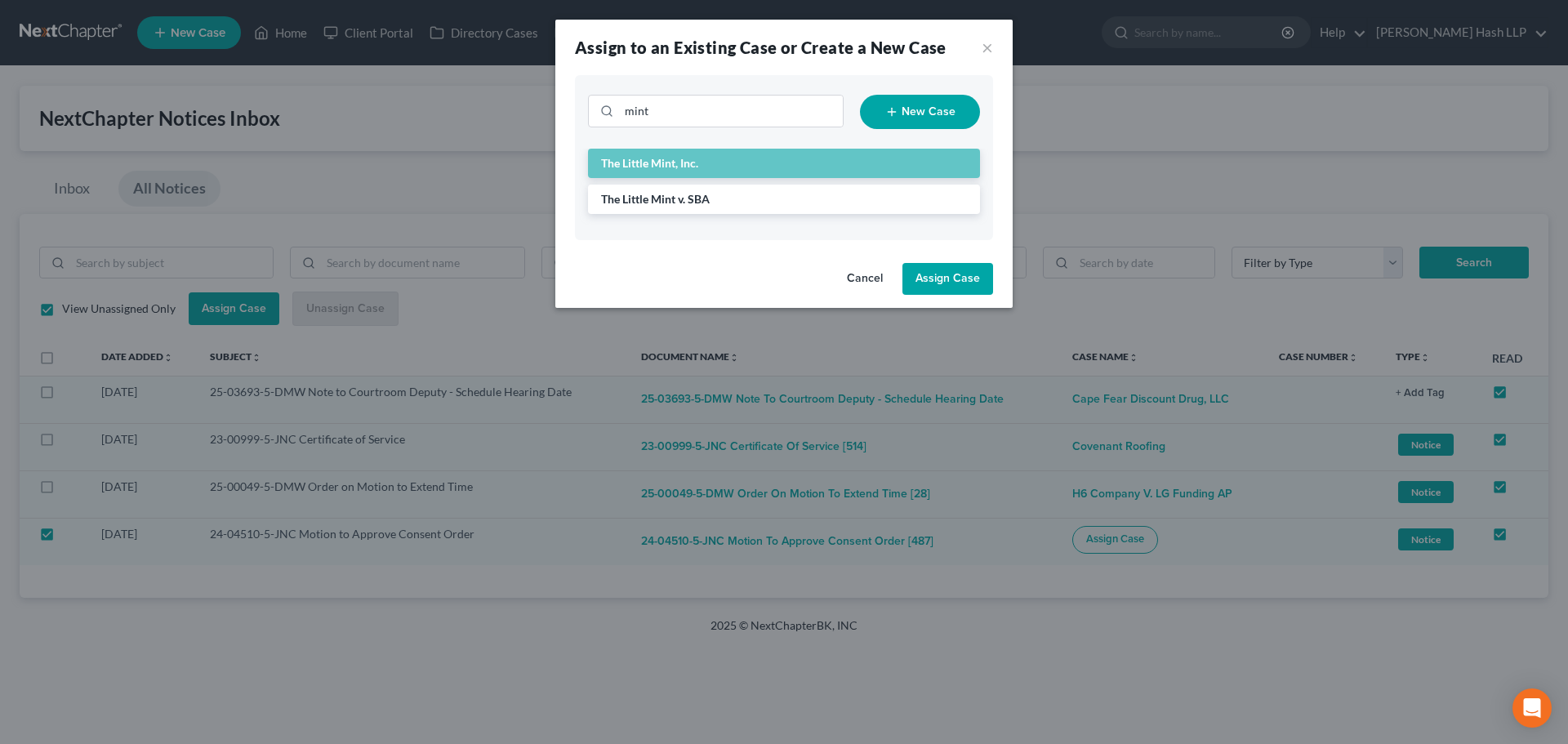
click at [955, 276] on button "Assign Case" at bounding box center [947, 278] width 90 height 32
checkbox input "false"
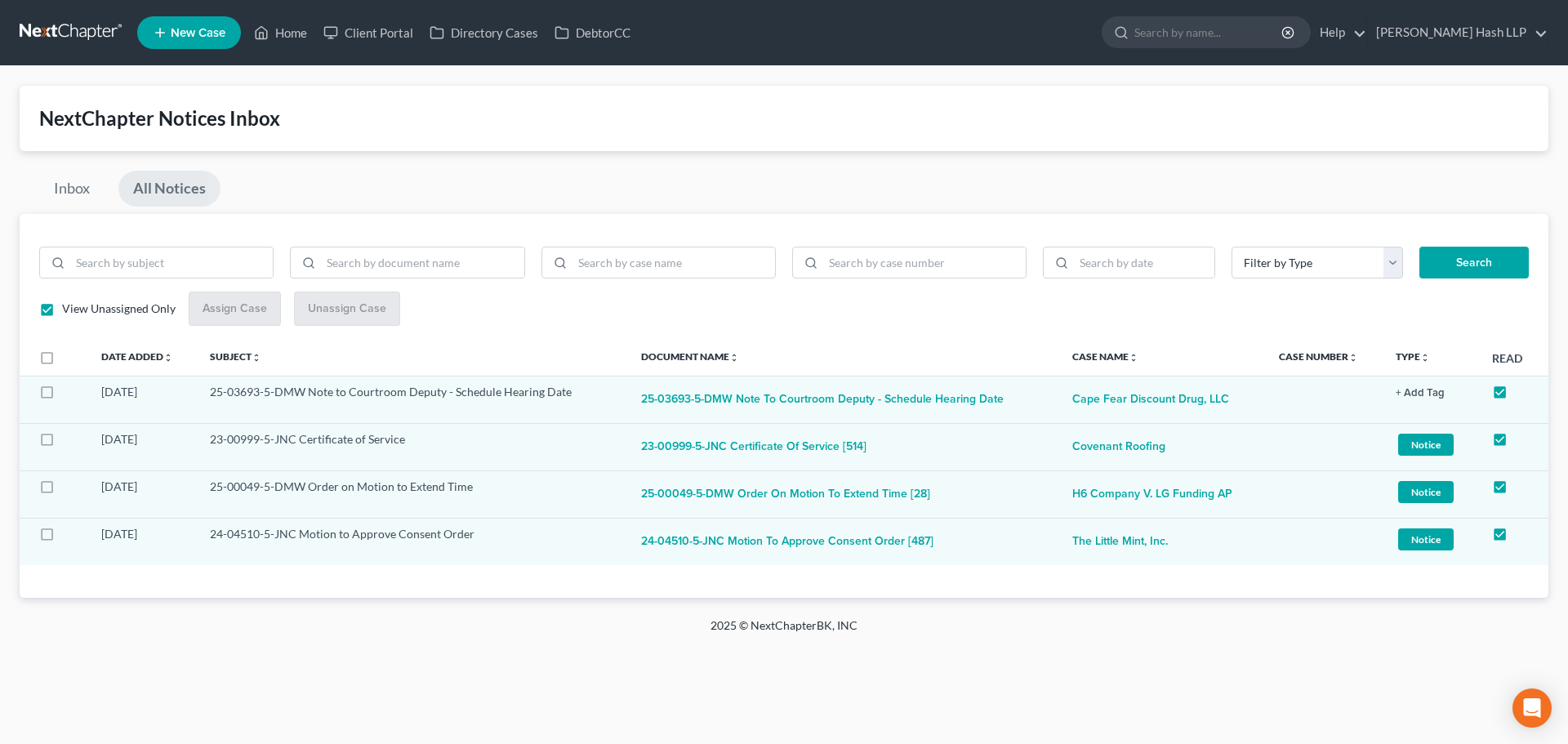
click at [162, 186] on link "All Notices" at bounding box center [169, 188] width 102 height 36
checkbox input "false"
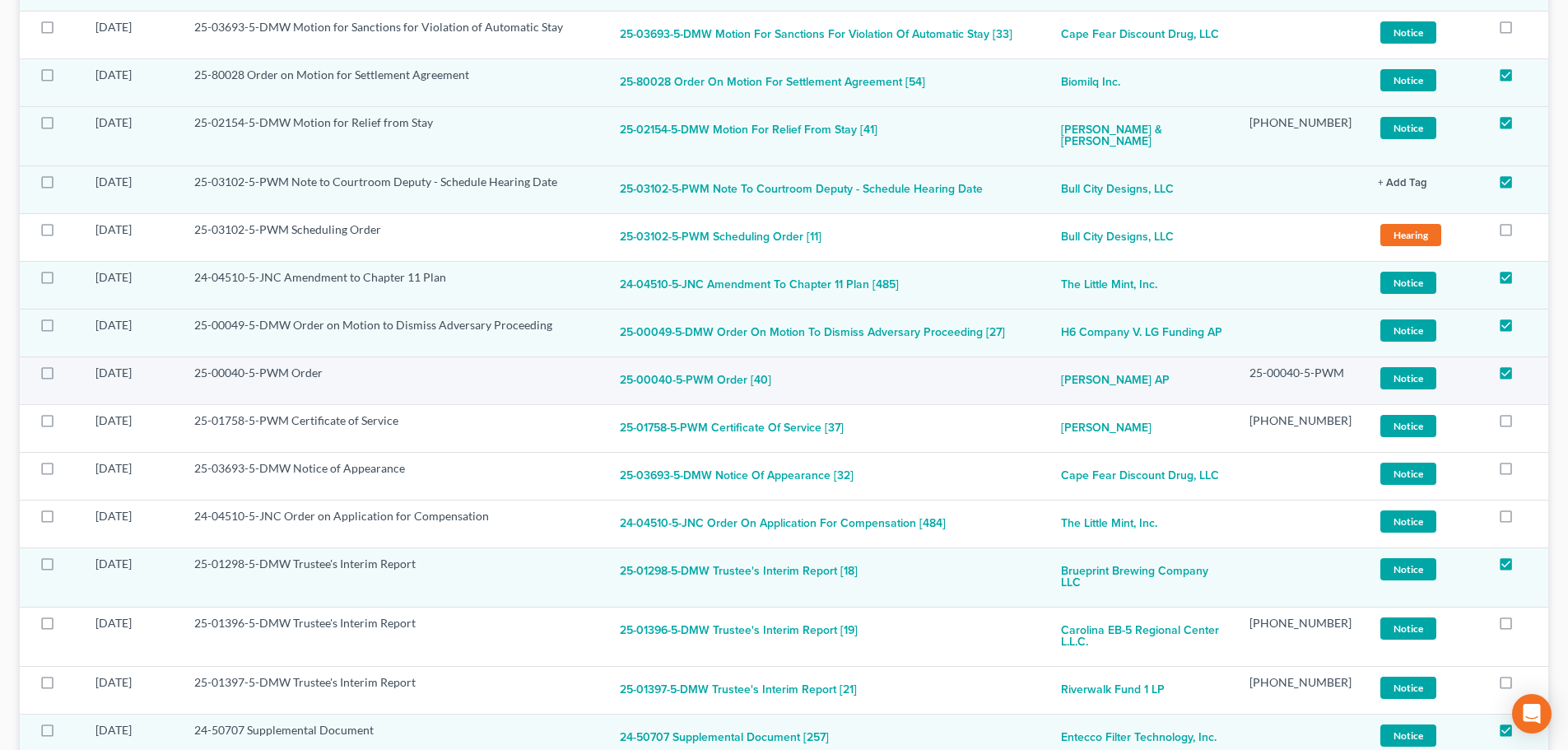
scroll to position [1482, 0]
